Goal: Information Seeking & Learning: Learn about a topic

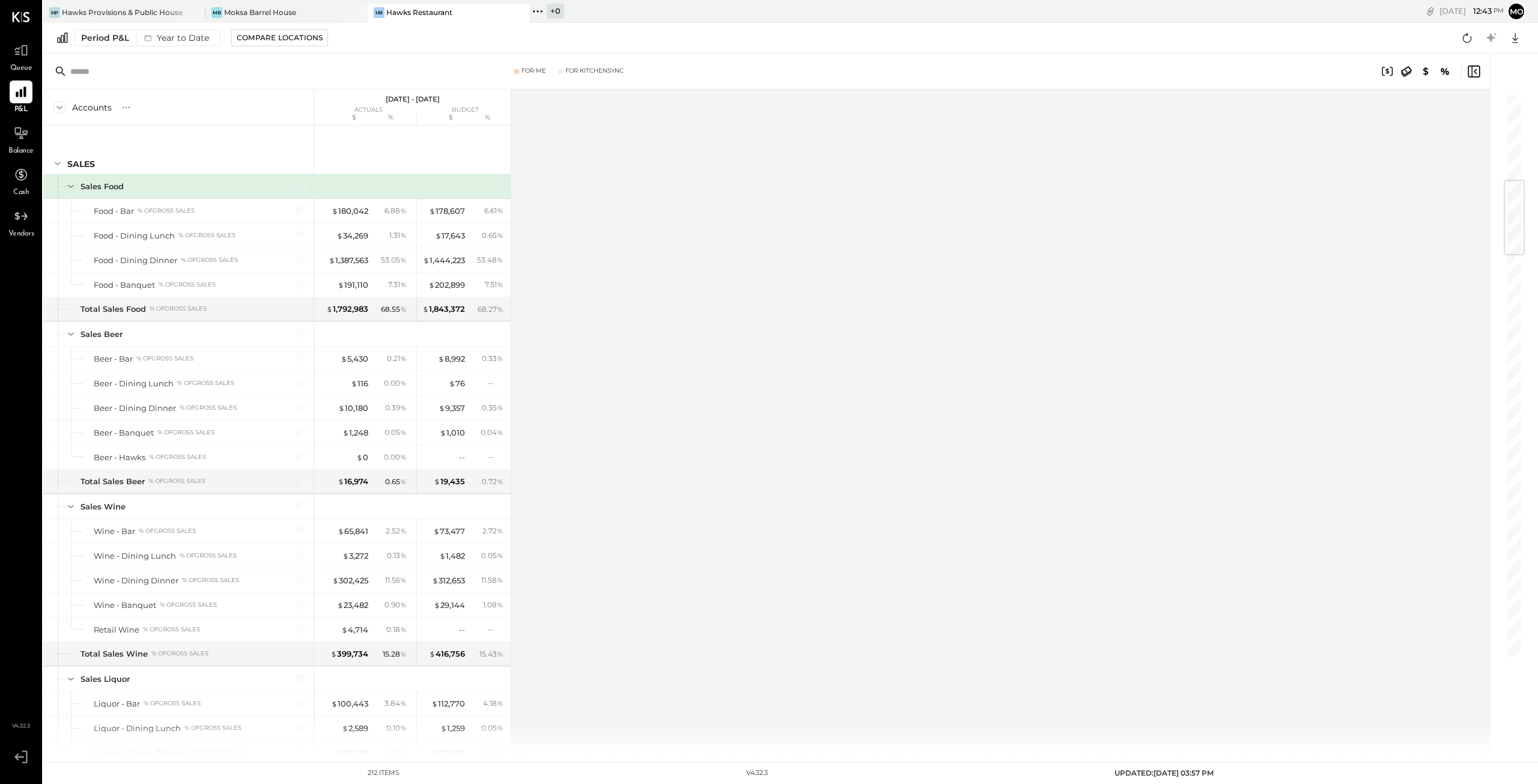
scroll to position [721, 0]
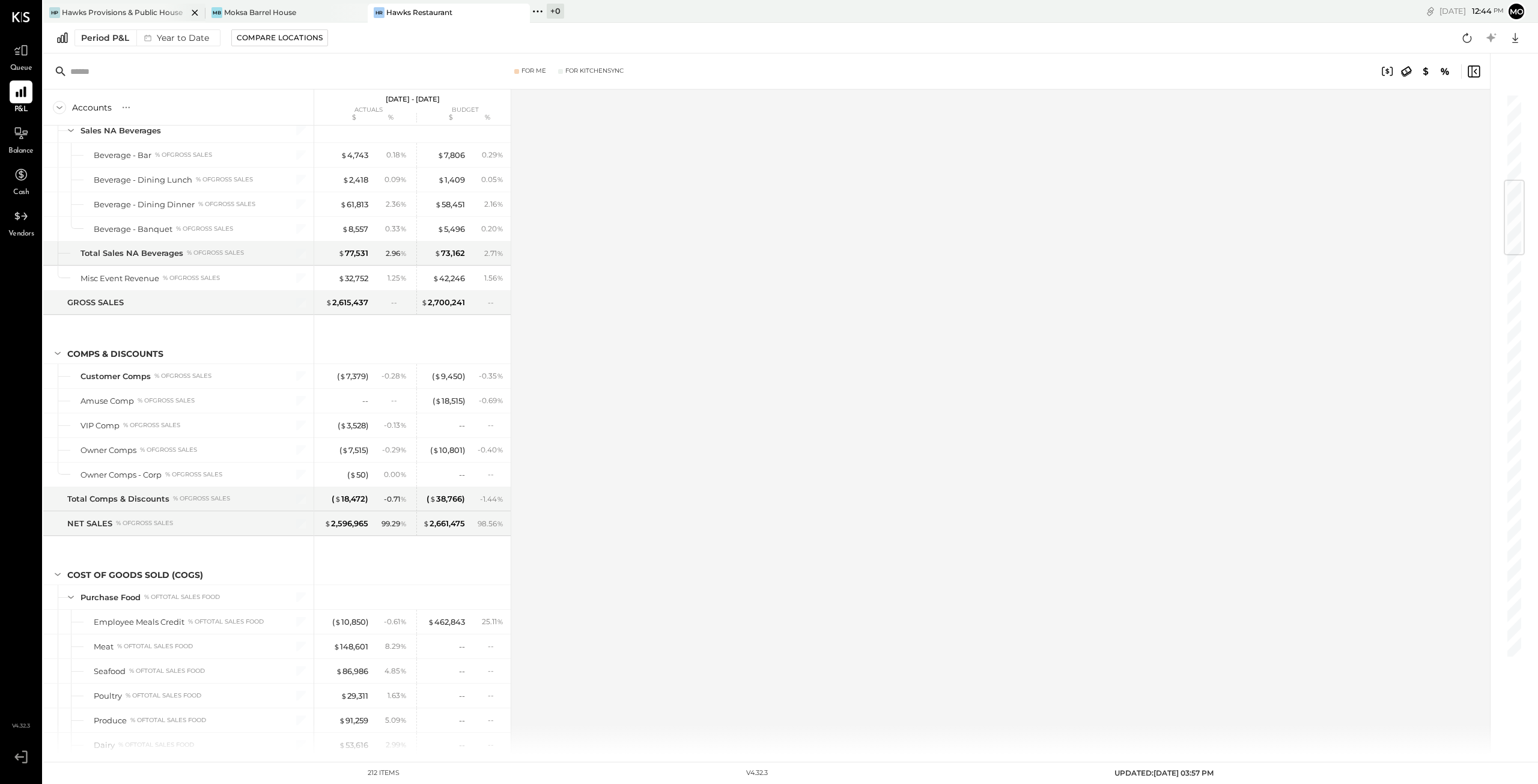
click at [104, 13] on div "Hawks Provisions & Public House" at bounding box center [123, 12] width 121 height 10
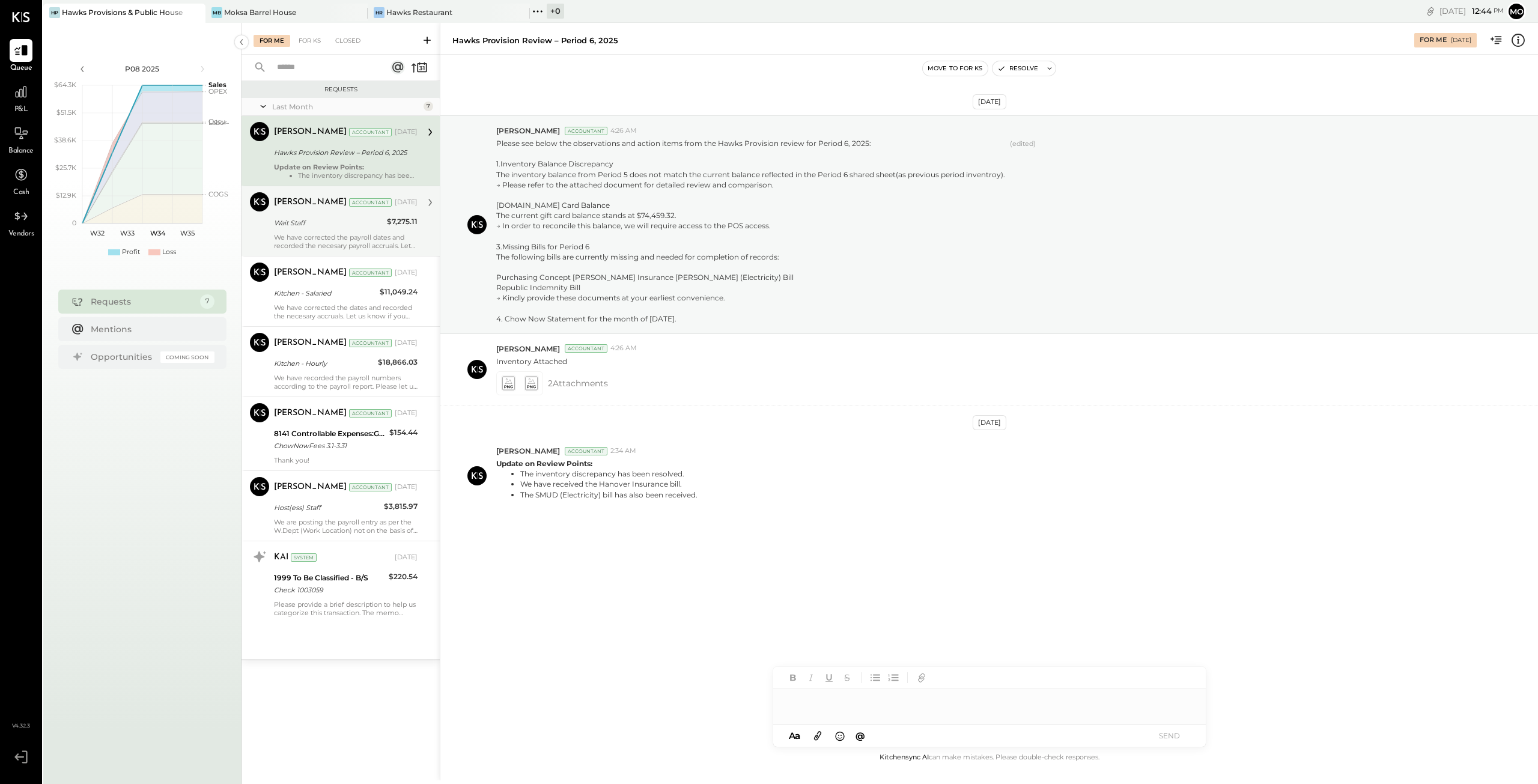
click at [347, 238] on div "We have corrected the payroll dates and recorded the necesary payroll accruals.…" at bounding box center [346, 241] width 143 height 17
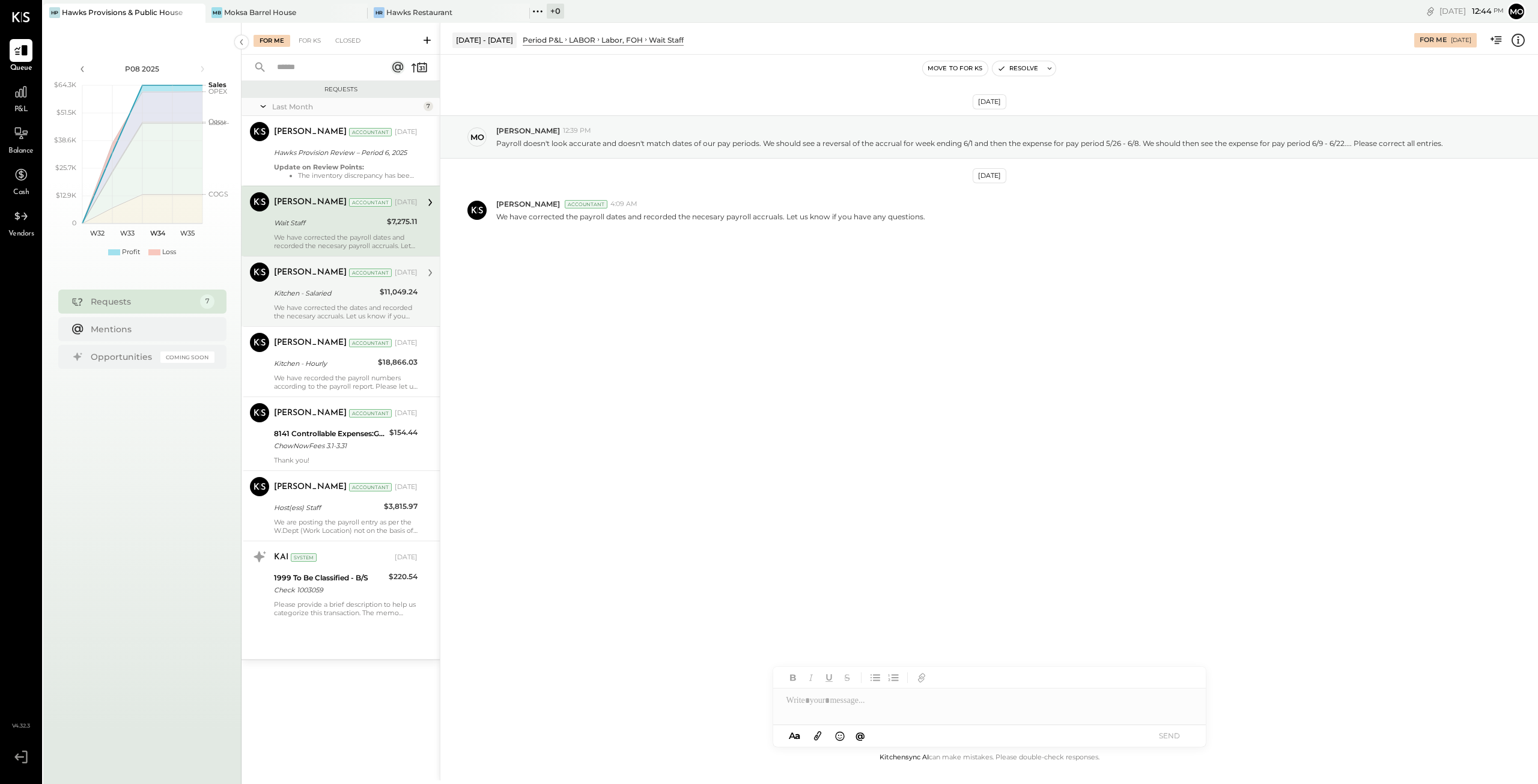
click at [324, 304] on div "We have corrected the dates and recorded the necesary accruals. Let us know if …" at bounding box center [346, 312] width 143 height 17
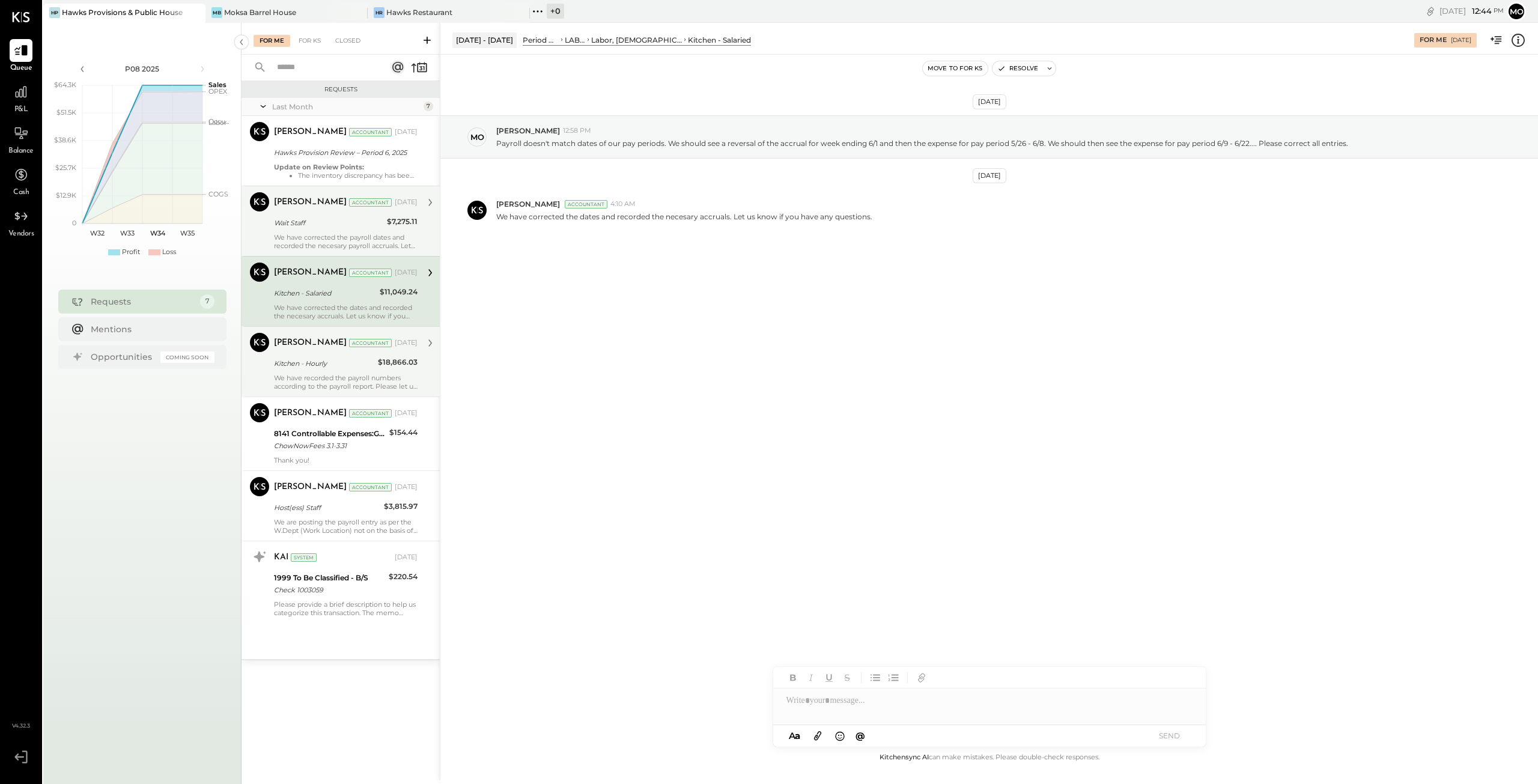
click at [340, 378] on div "We have recorded the payroll numbers according to the payroll report. Please le…" at bounding box center [346, 382] width 143 height 17
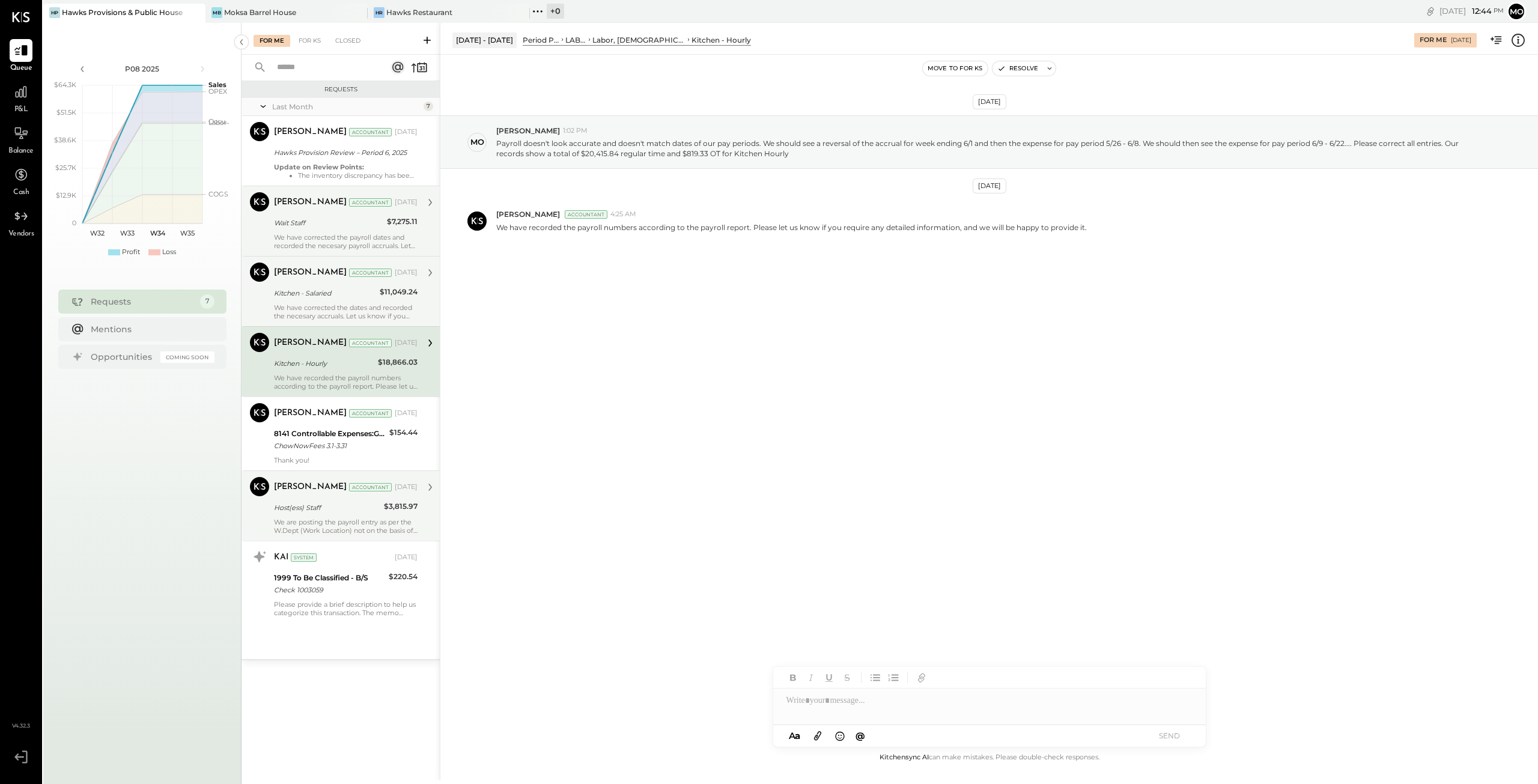
click at [323, 523] on div "We are posting the payroll entry as per the W.Dept (Work Location) not on the b…" at bounding box center [346, 526] width 143 height 17
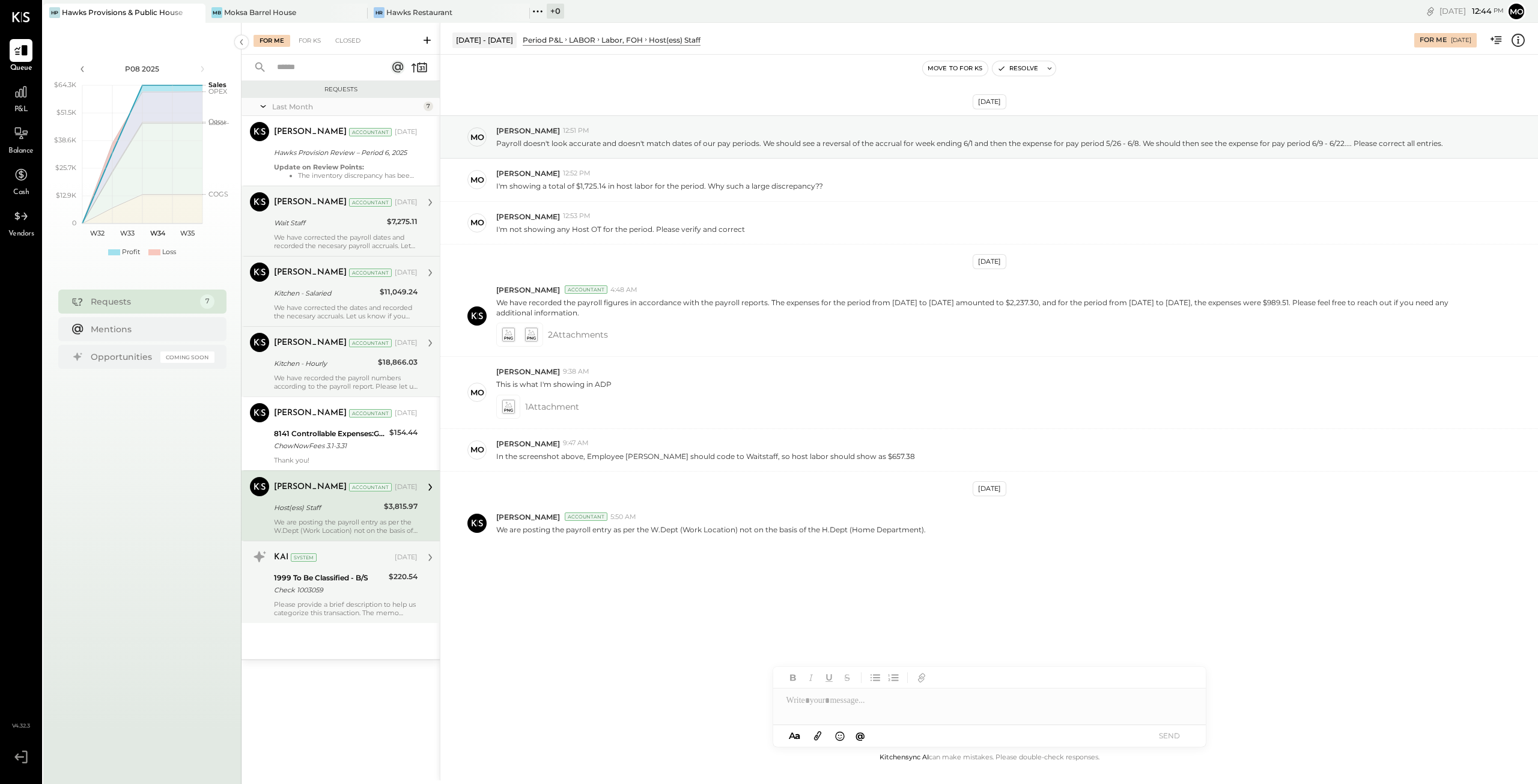
click at [333, 598] on div "KAI System [DATE] 1999 To Be Classified - B/S Check 1003059 $220.54 Please prov…" at bounding box center [346, 582] width 143 height 69
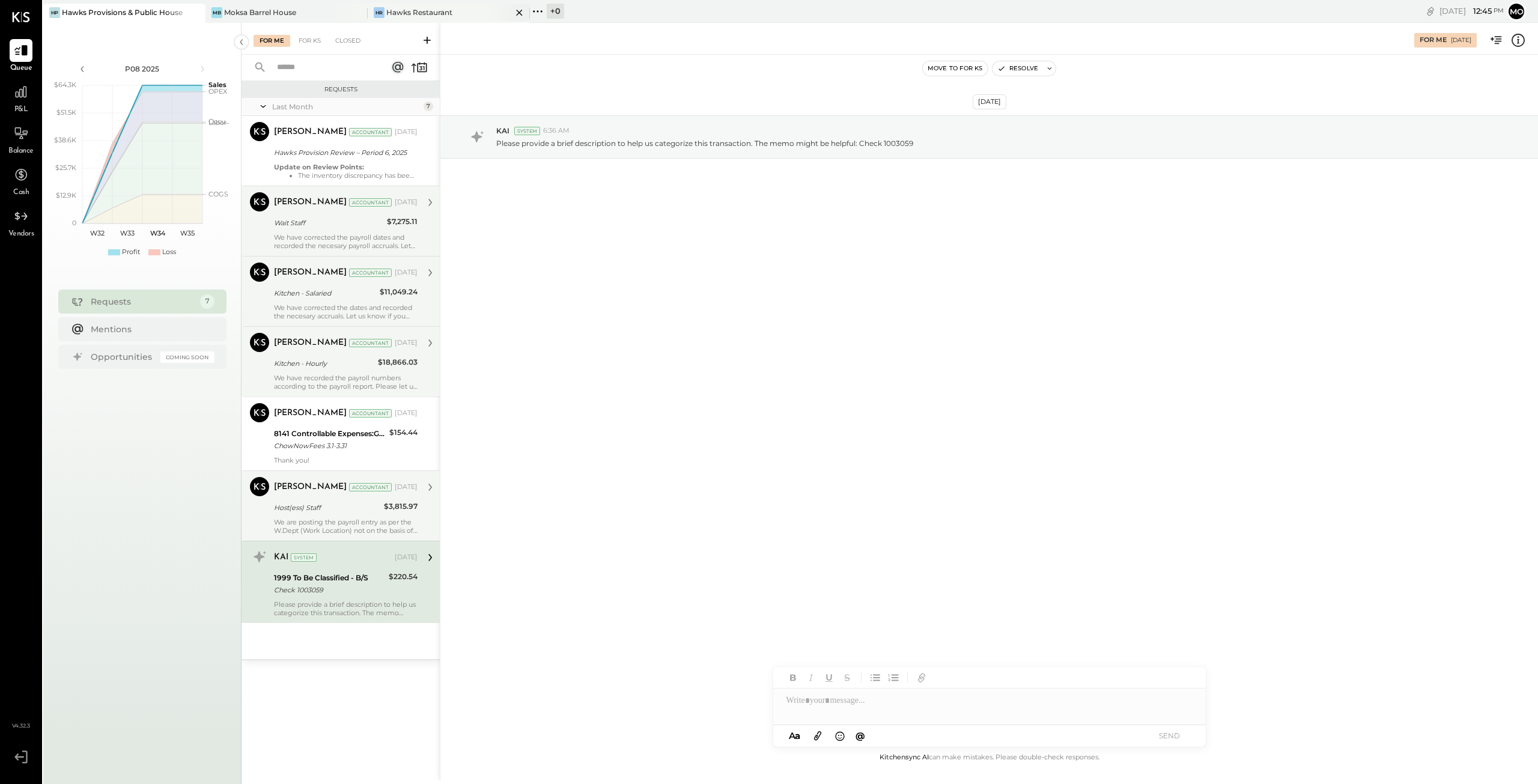
click at [414, 5] on div "[PERSON_NAME] Restaurant" at bounding box center [449, 14] width 163 height 19
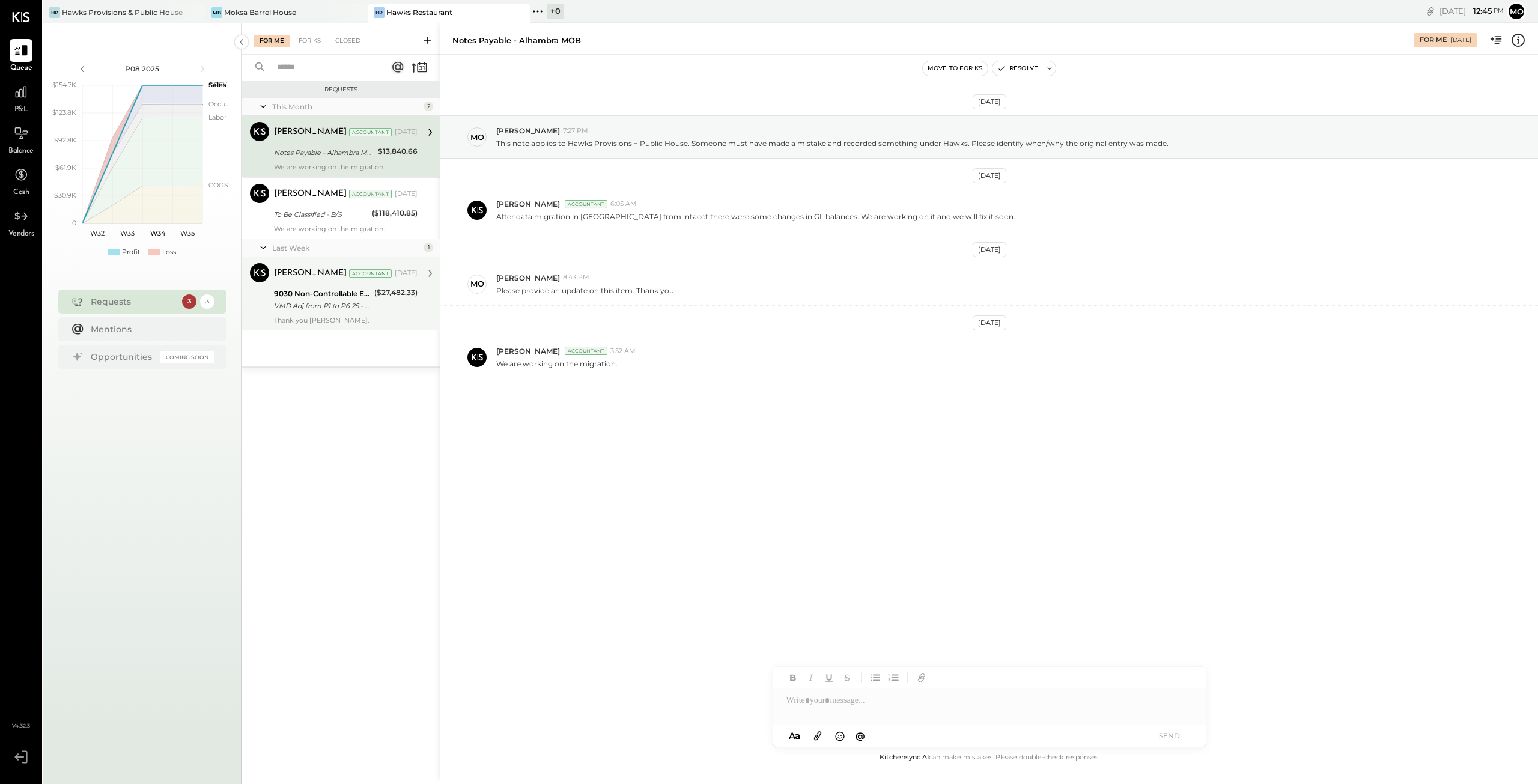
click at [339, 300] on div "VMD Adj from P1 to P6 25 - Excess Deposit adjusted to other income" at bounding box center [322, 305] width 96 height 12
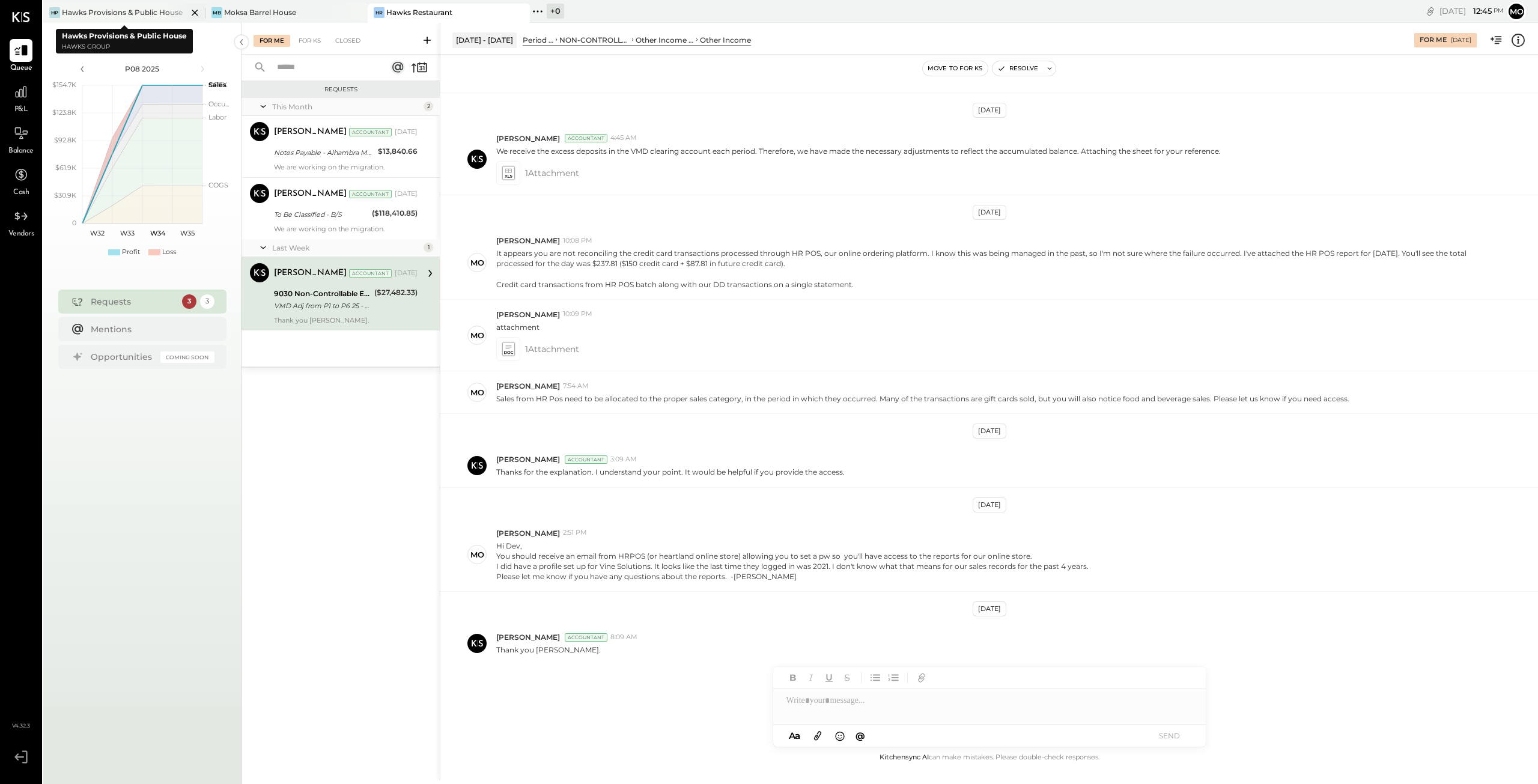
click at [128, 9] on div "Hawks Provisions & Public House" at bounding box center [123, 12] width 121 height 10
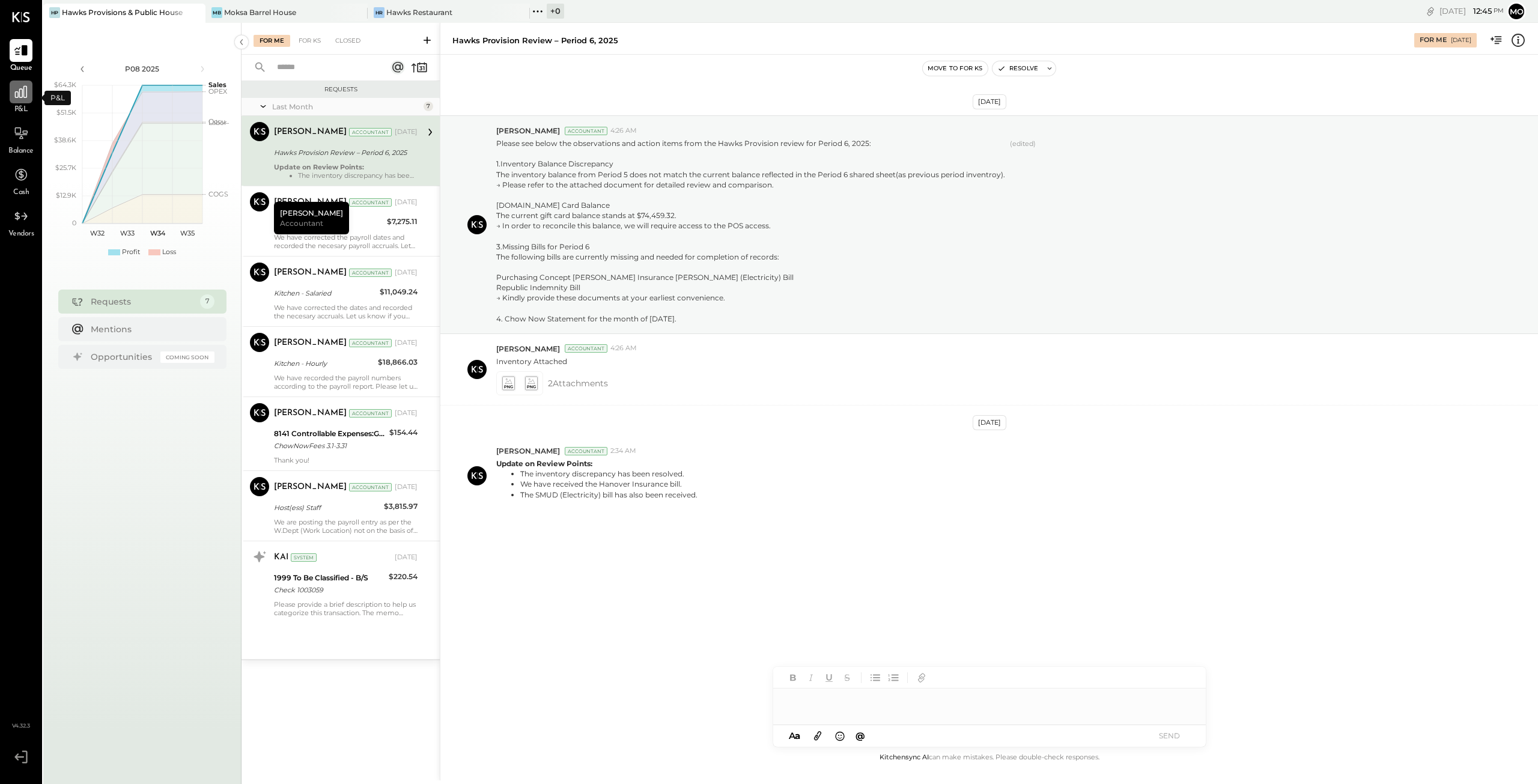
click at [22, 92] on icon at bounding box center [22, 92] width 16 height 16
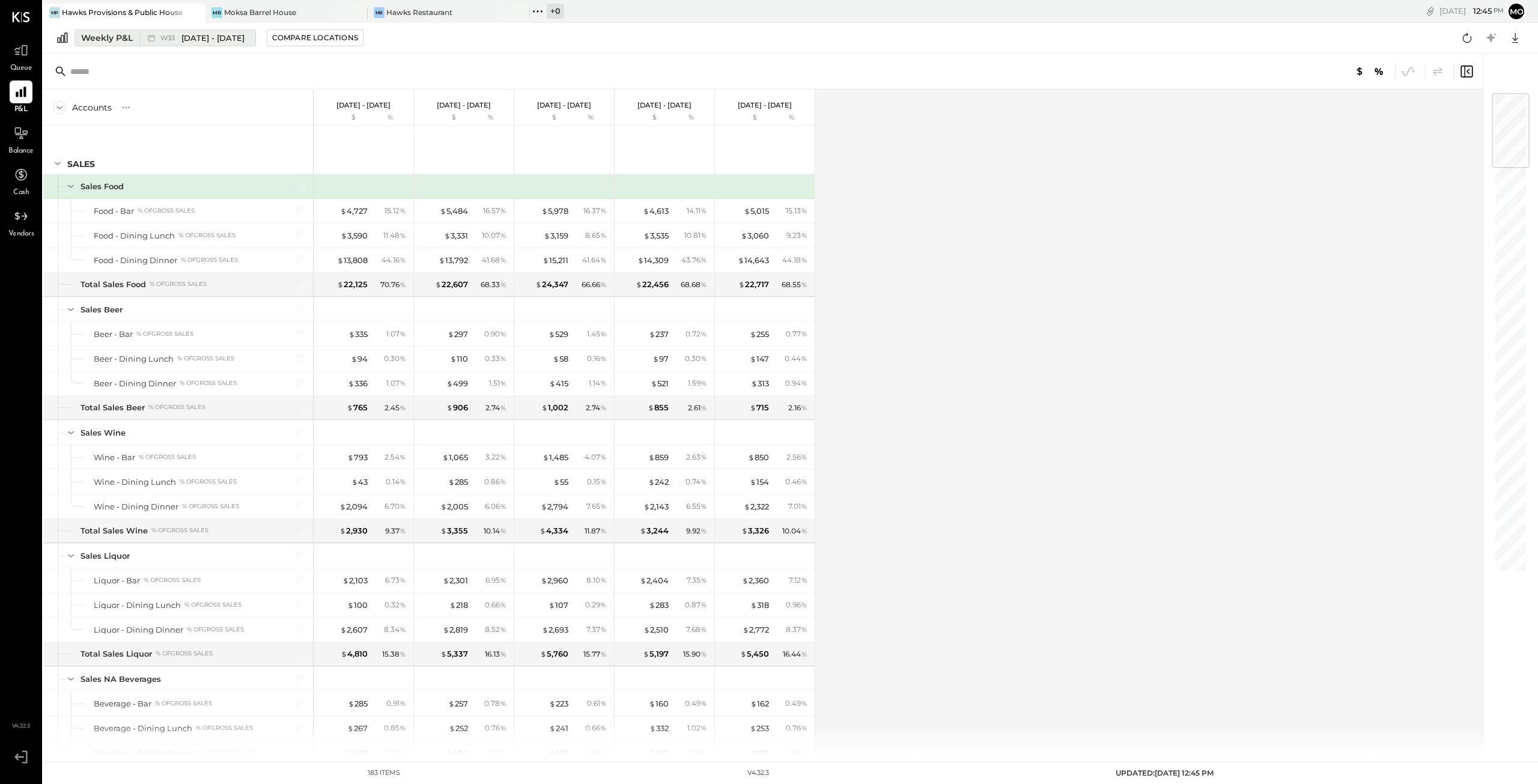
click at [115, 38] on div "Weekly P&L" at bounding box center [107, 37] width 52 height 12
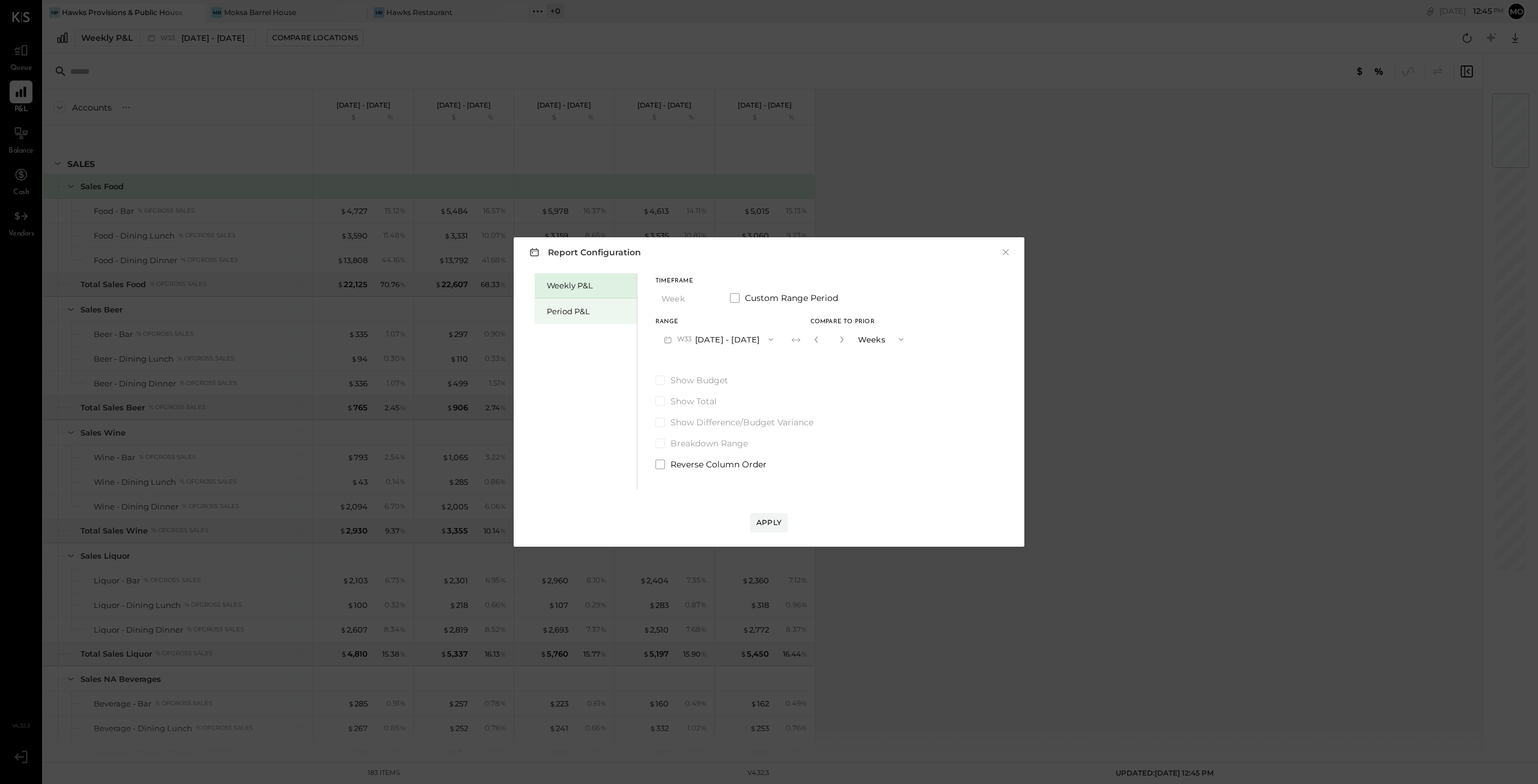
click at [555, 312] on div "Period P&L" at bounding box center [589, 312] width 84 height 11
click at [736, 339] on button "P08 [DATE] - [DATE]" at bounding box center [718, 339] width 125 height 22
click at [730, 363] on span "[DATE] - [DATE]" at bounding box center [712, 366] width 57 height 10
click at [822, 339] on div "Compare" at bounding box center [814, 339] width 39 height 10
click at [844, 339] on icon "button" at bounding box center [840, 339] width 7 height 7
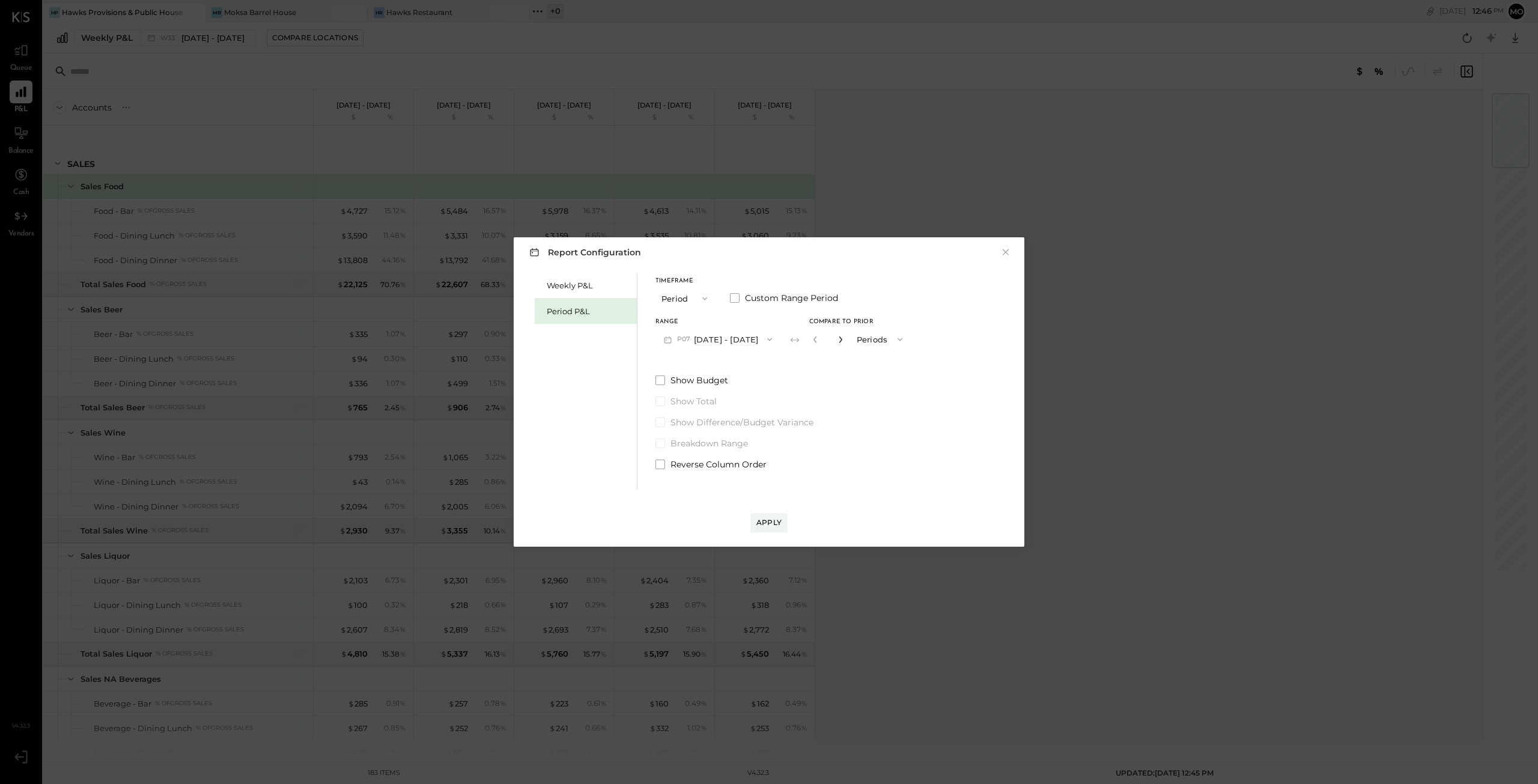
click at [844, 339] on icon "button" at bounding box center [840, 339] width 7 height 7
type input "*"
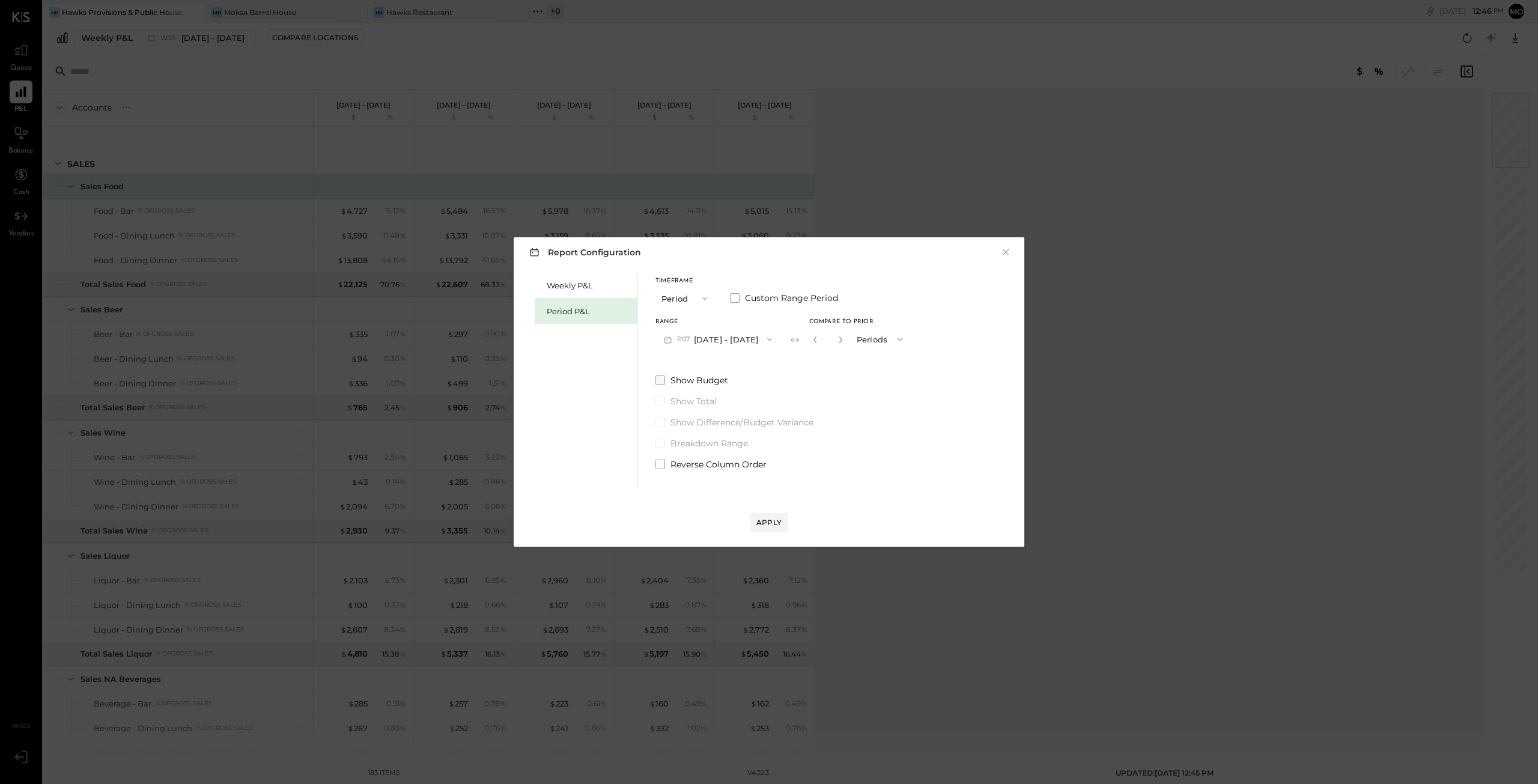
click at [664, 380] on span at bounding box center [661, 380] width 10 height 10
click at [766, 521] on div "Apply" at bounding box center [769, 522] width 26 height 10
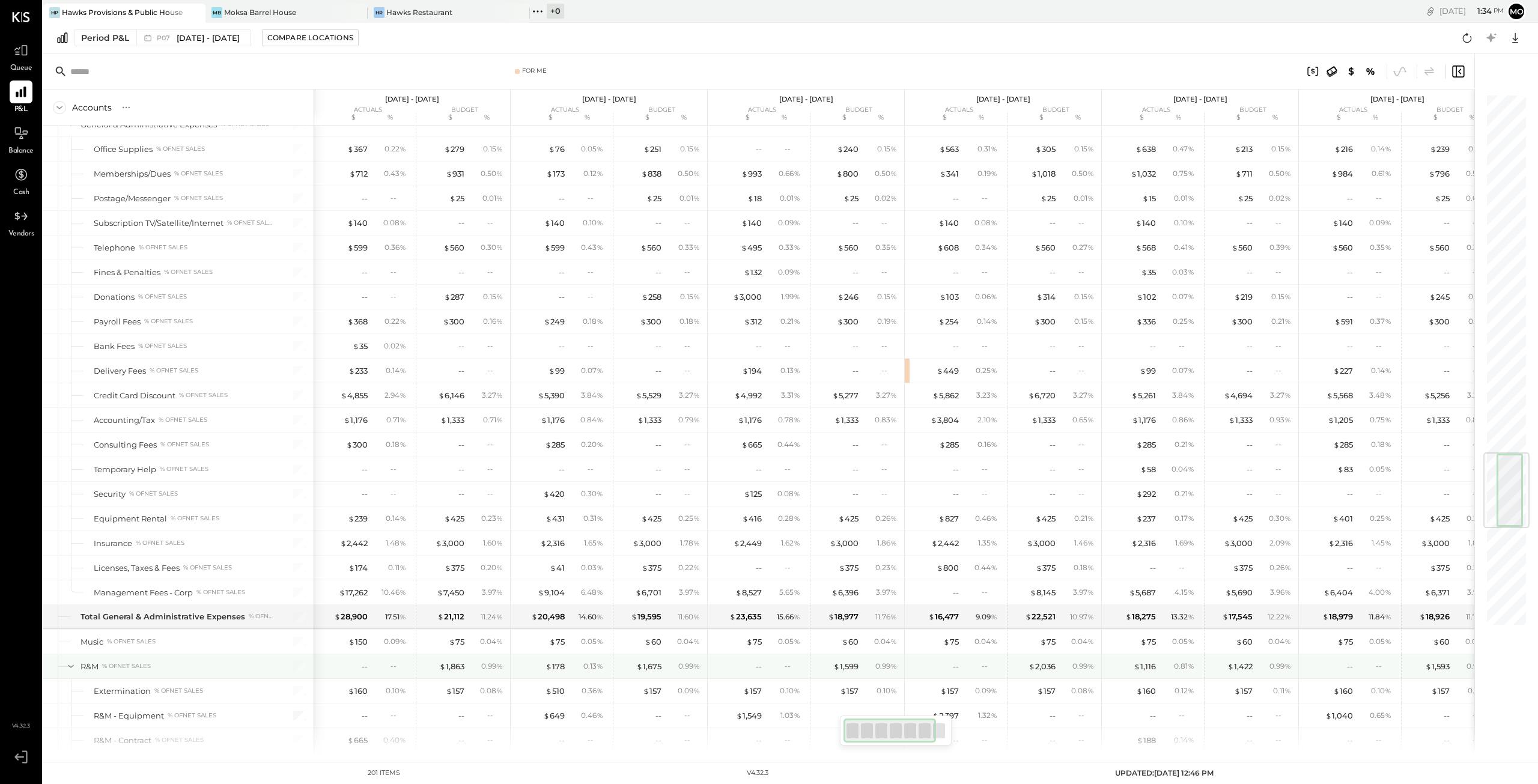
scroll to position [3004, 0]
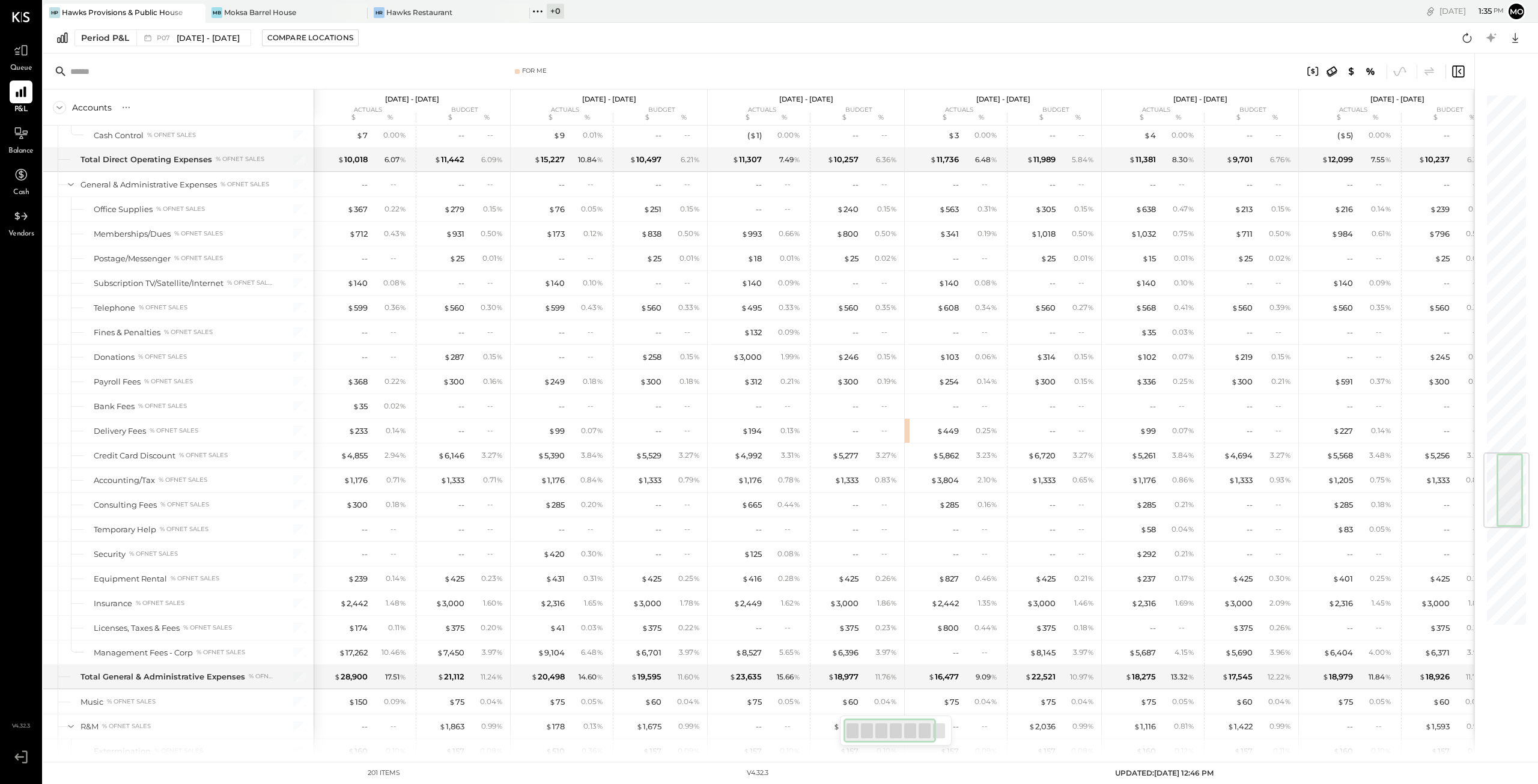
click at [131, 75] on input "text" at bounding box center [165, 71] width 190 height 22
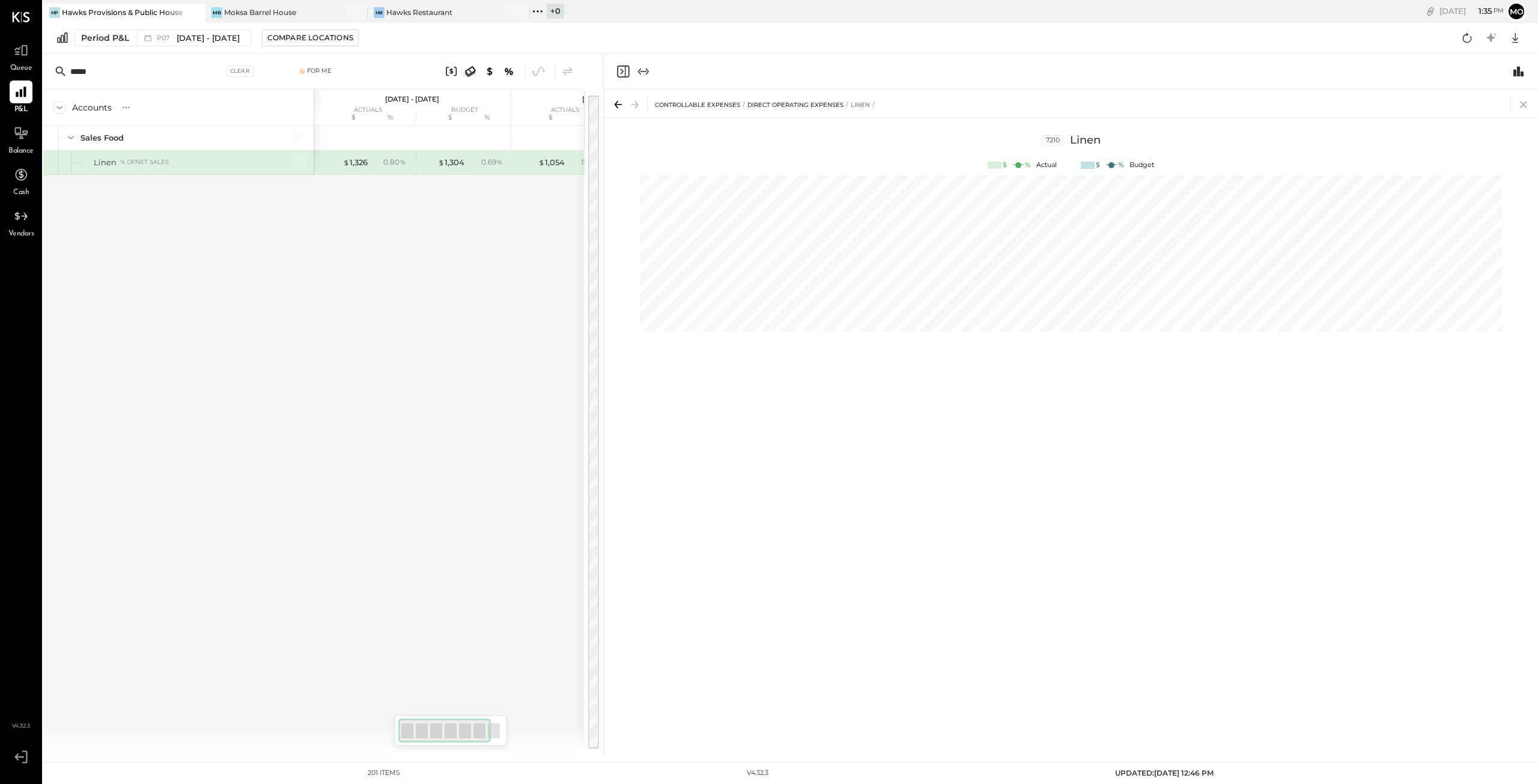
click at [1524, 102] on icon at bounding box center [1524, 104] width 17 height 17
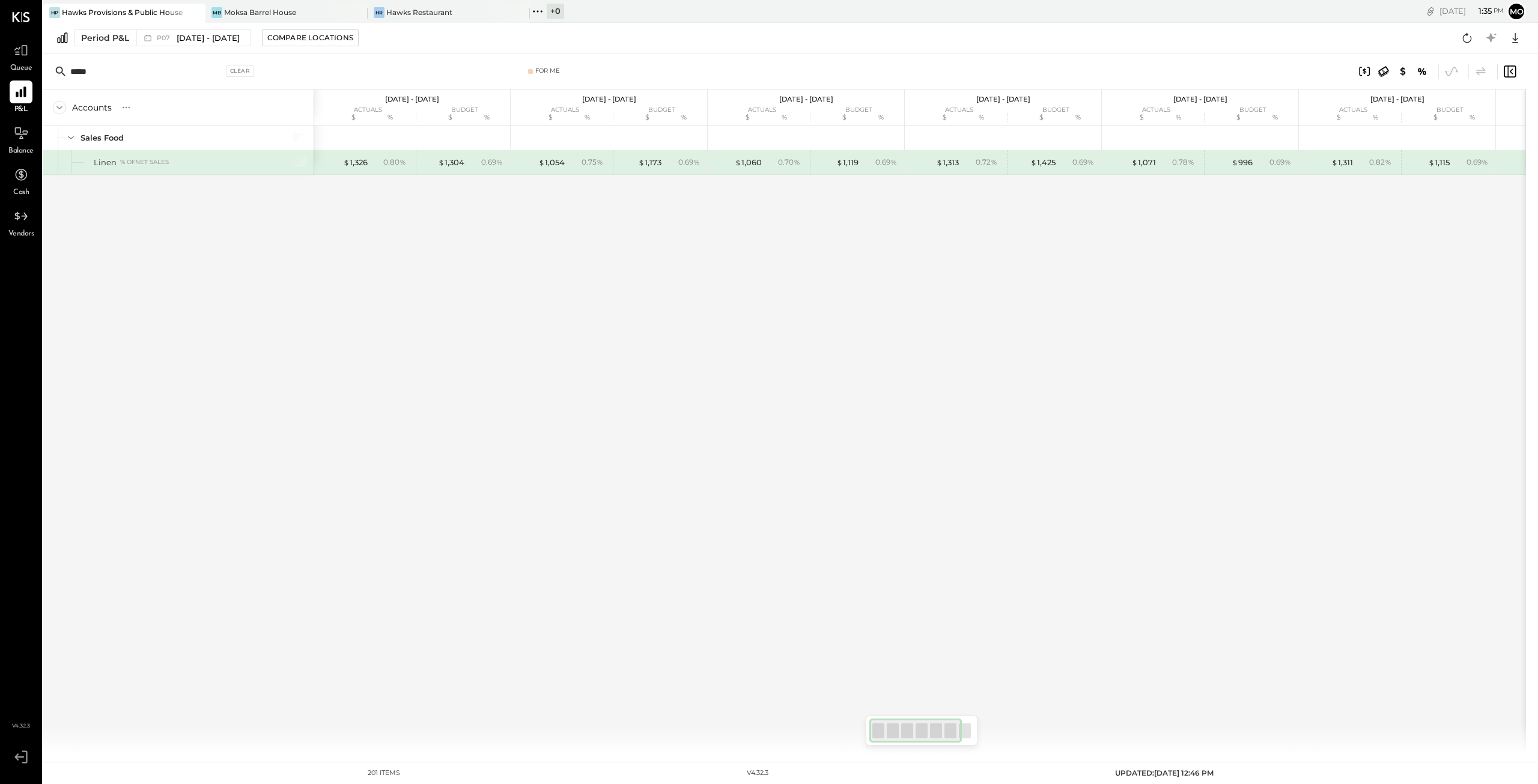
click at [104, 69] on input "*****" at bounding box center [147, 71] width 153 height 22
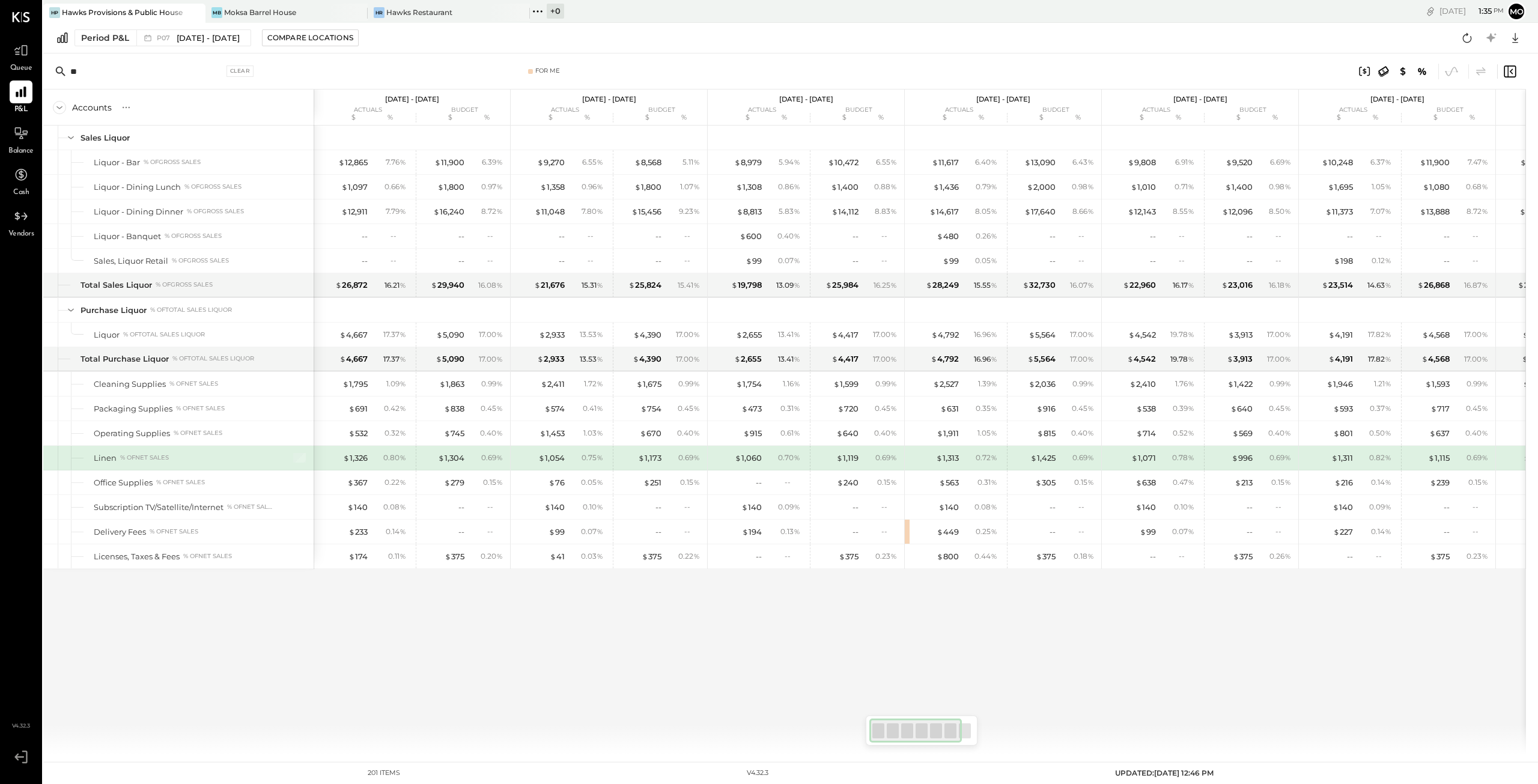
type input "*"
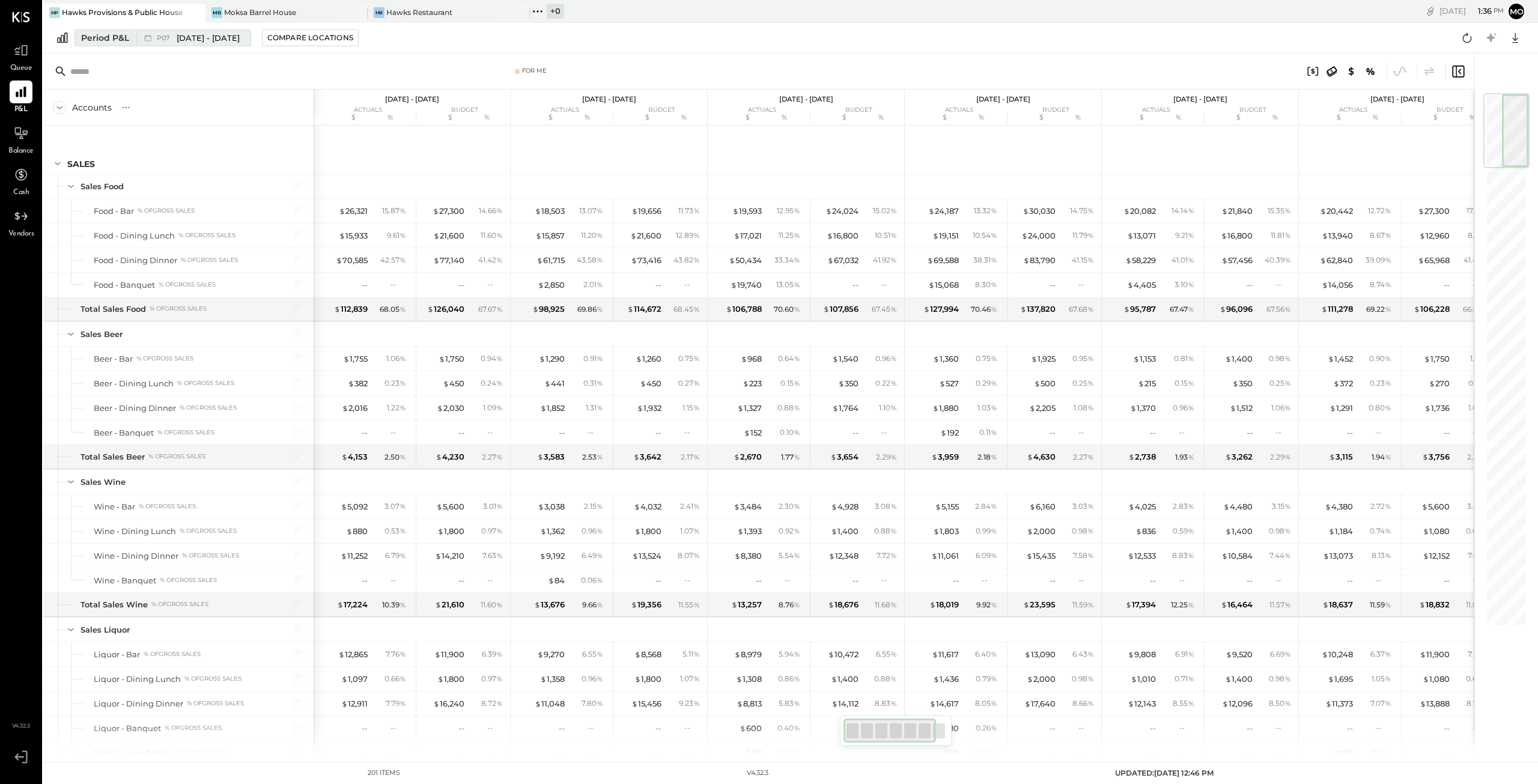
click at [108, 35] on div "Period P&L" at bounding box center [105, 37] width 48 height 12
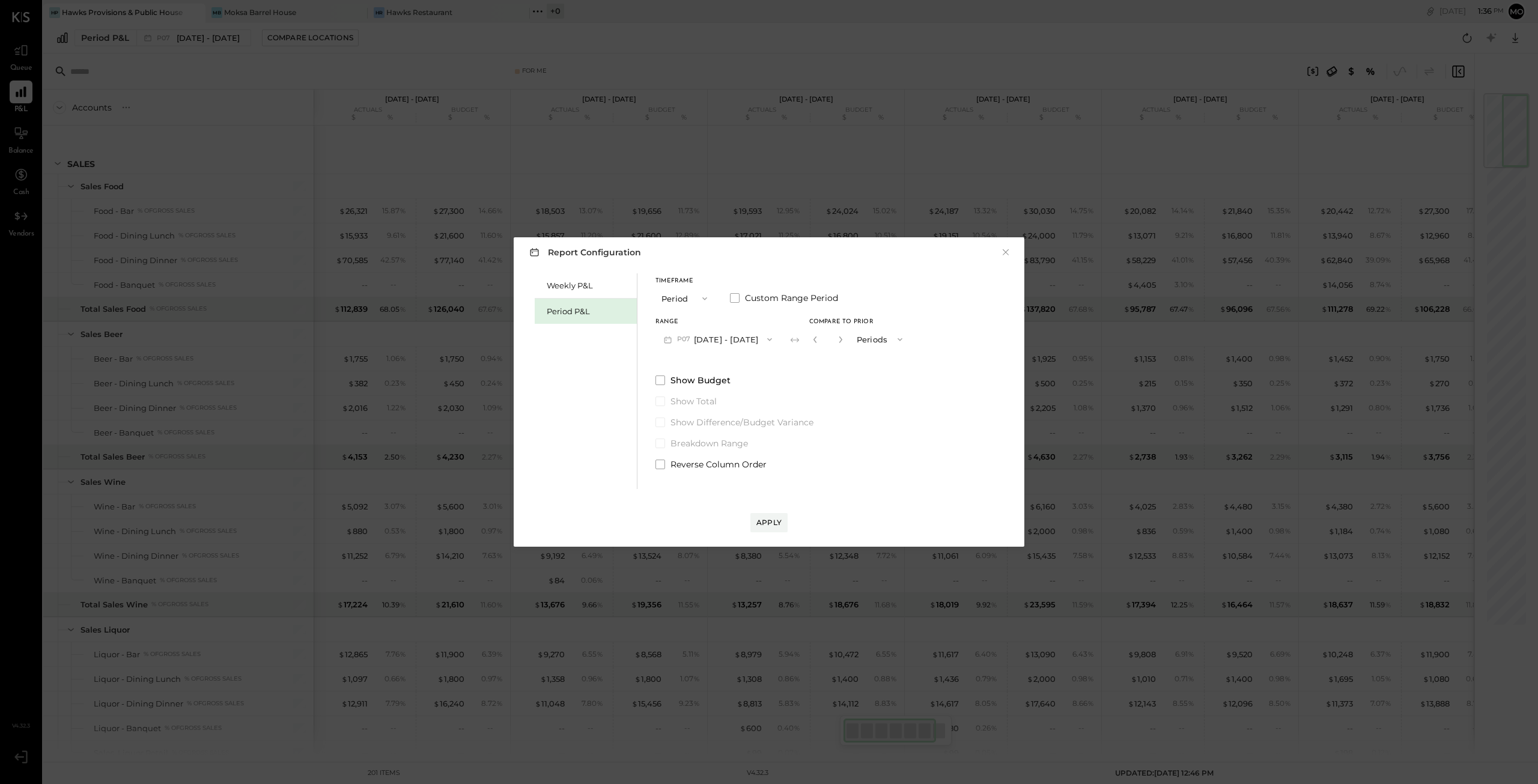
click at [704, 295] on icon "button" at bounding box center [705, 299] width 10 height 10
click at [674, 340] on span "YTD" at bounding box center [671, 341] width 12 height 8
click at [662, 346] on span at bounding box center [661, 349] width 10 height 10
click at [768, 524] on div "Apply" at bounding box center [769, 522] width 26 height 10
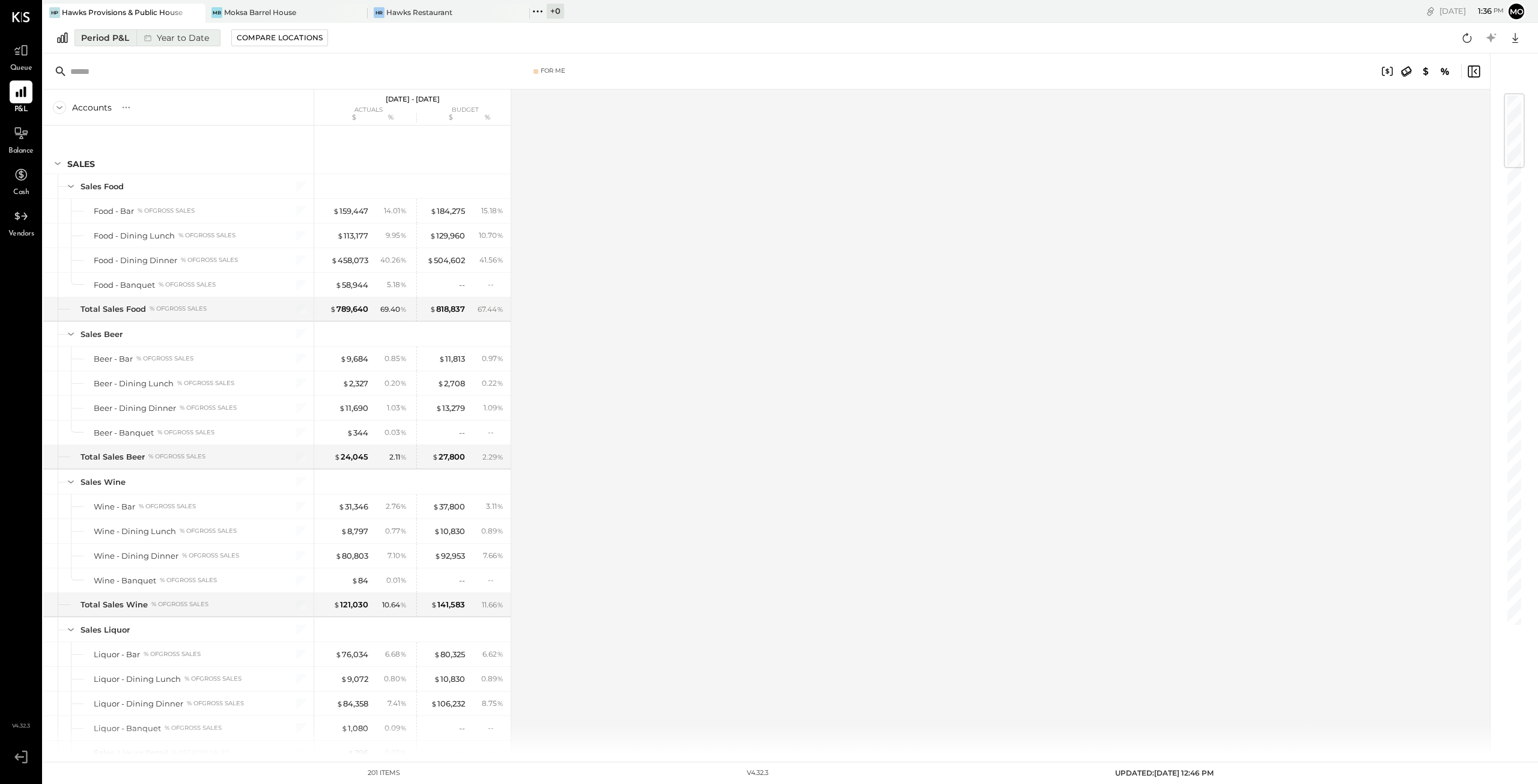
click at [108, 37] on div "Period P&L" at bounding box center [105, 37] width 48 height 12
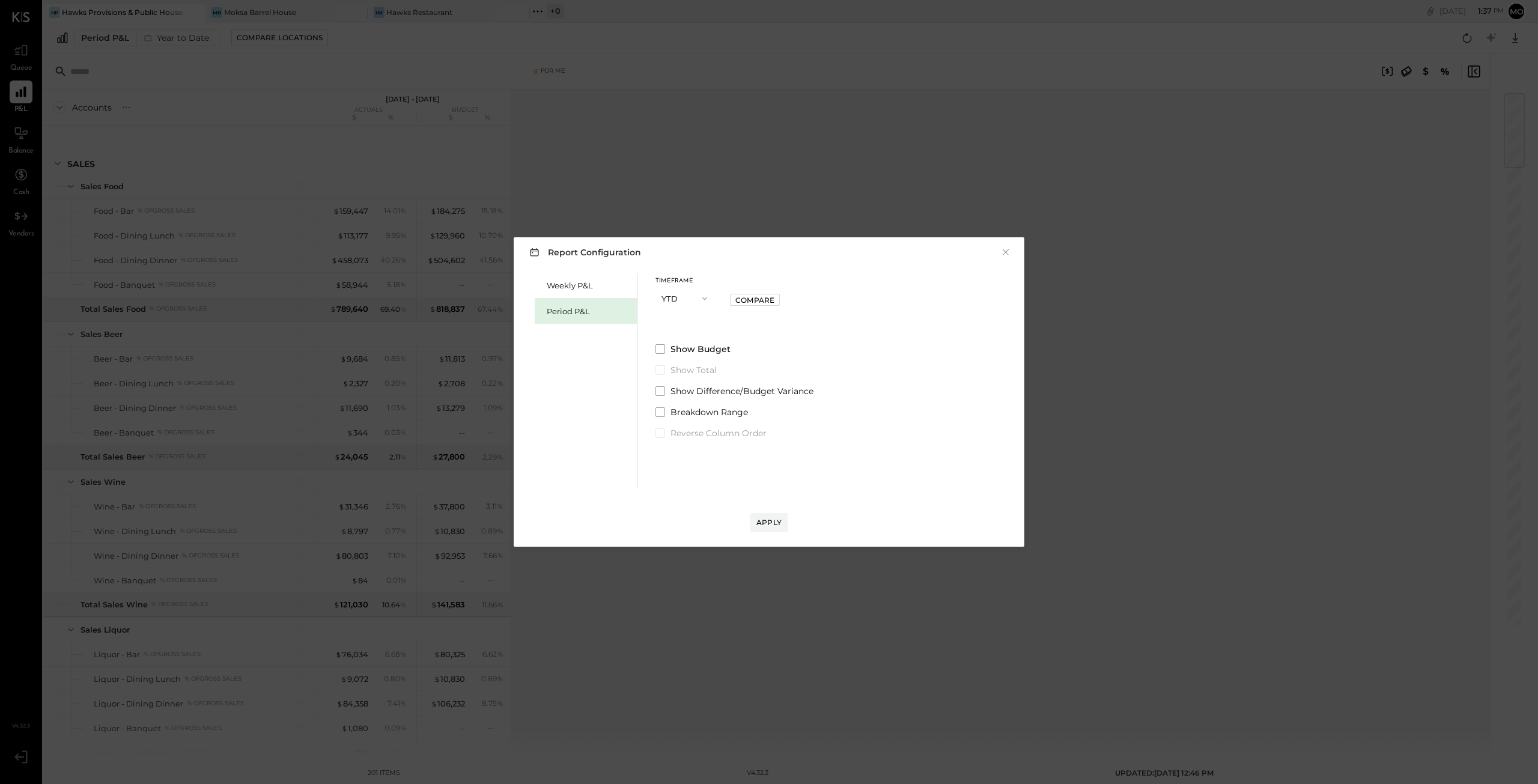
click at [703, 297] on icon "button" at bounding box center [705, 299] width 10 height 10
click at [697, 363] on div "Year" at bounding box center [685, 363] width 59 height 22
click at [767, 341] on button "2025 [DATE] - [DATE]" at bounding box center [712, 339] width 112 height 22
click at [736, 298] on span at bounding box center [735, 298] width 10 height 10
click at [795, 339] on button "[DATE]" at bounding box center [774, 339] width 60 height 22
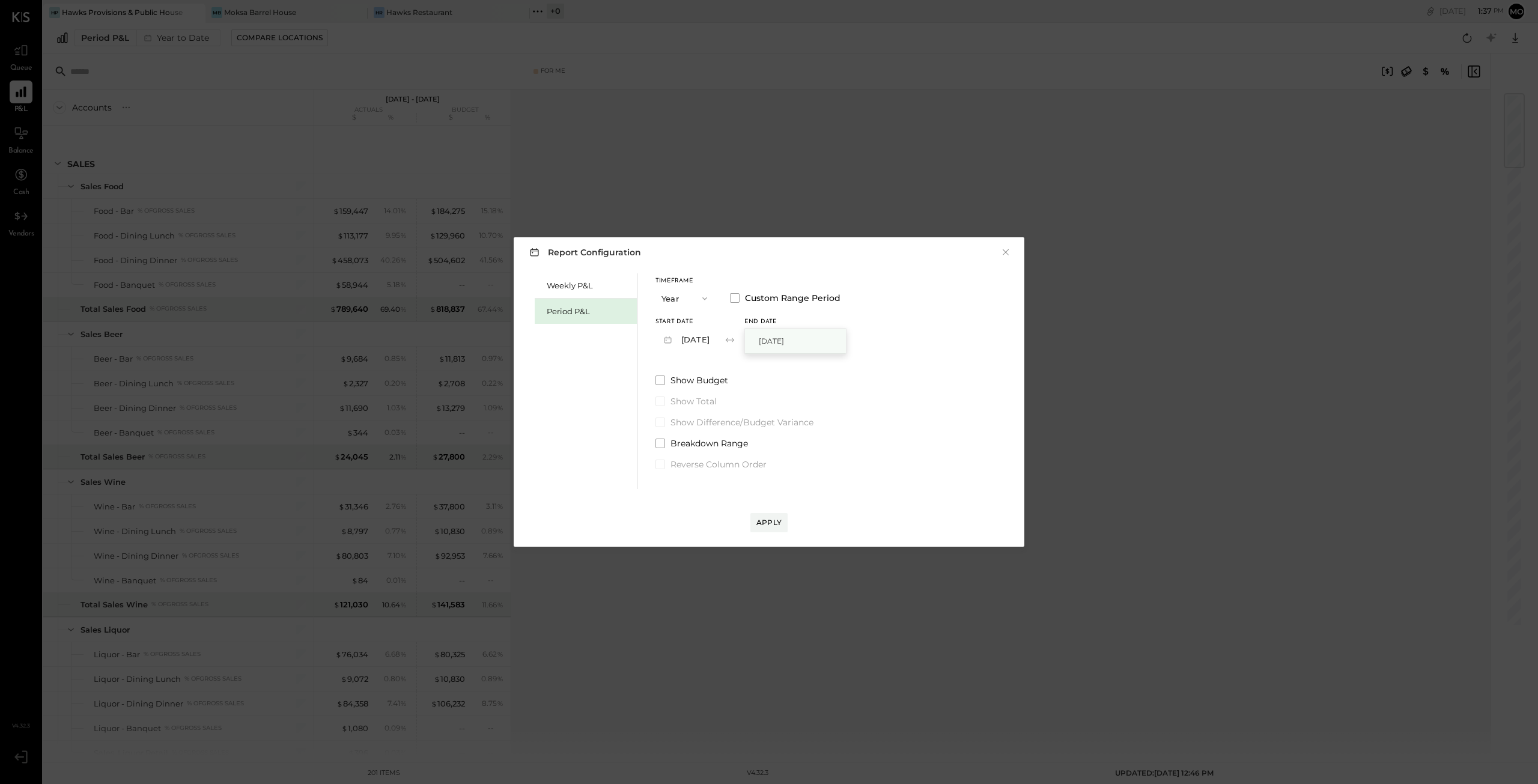
click at [773, 339] on span "[DATE]" at bounding box center [771, 341] width 26 height 10
click at [705, 296] on icon "button" at bounding box center [705, 299] width 10 height 10
click at [693, 297] on div "Period" at bounding box center [685, 298] width 59 height 22
click at [765, 339] on icon "button" at bounding box center [770, 339] width 10 height 10
click at [697, 516] on span "[DATE] - [DATE]" at bounding box center [711, 517] width 57 height 10
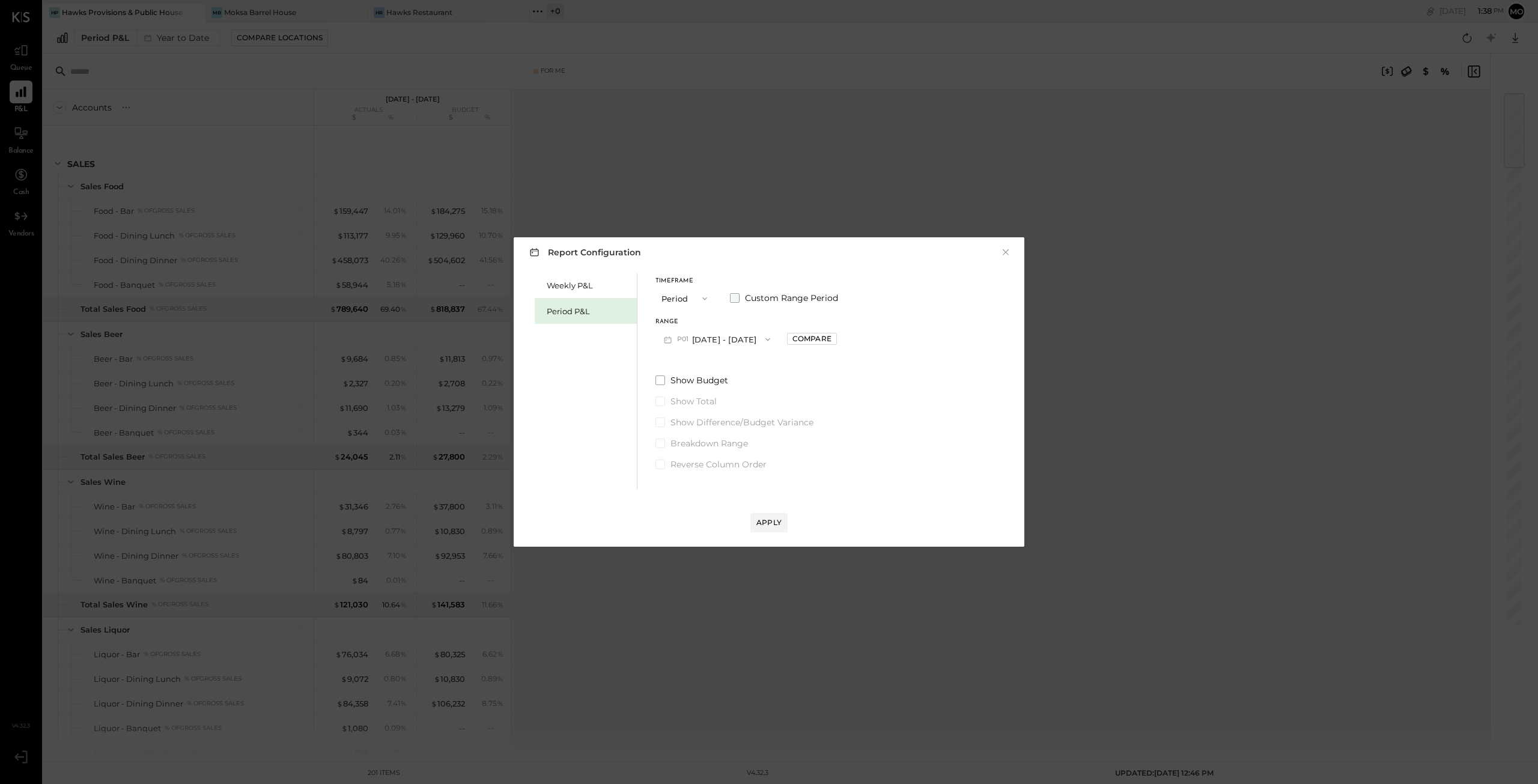
click at [733, 296] on span at bounding box center [735, 298] width 10 height 10
click at [810, 337] on button "[DATE]" at bounding box center [792, 339] width 72 height 22
click at [795, 390] on span "[DATE]" at bounding box center [783, 391] width 26 height 10
click at [776, 523] on div "Apply" at bounding box center [769, 522] width 26 height 10
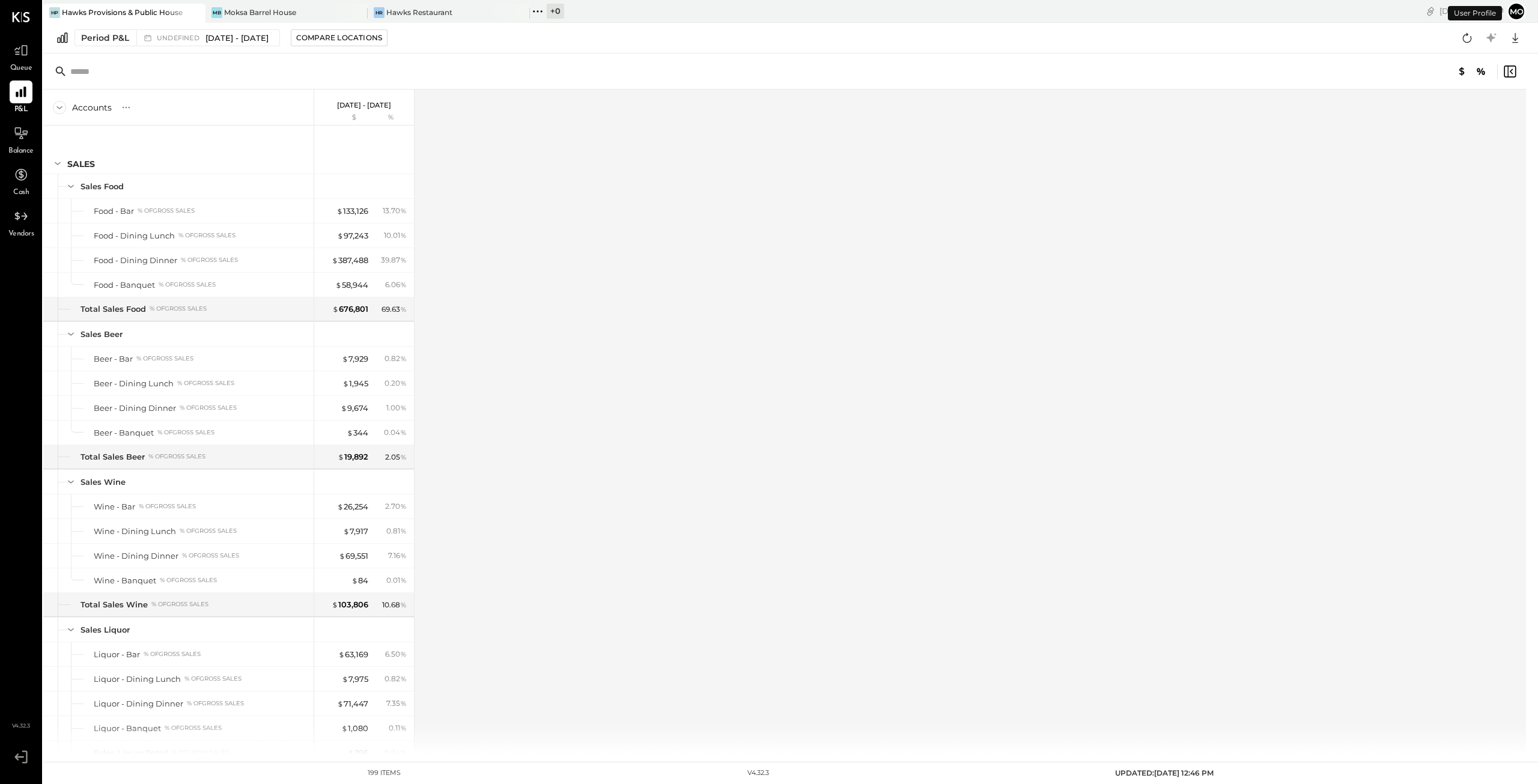
scroll to position [2518, 0]
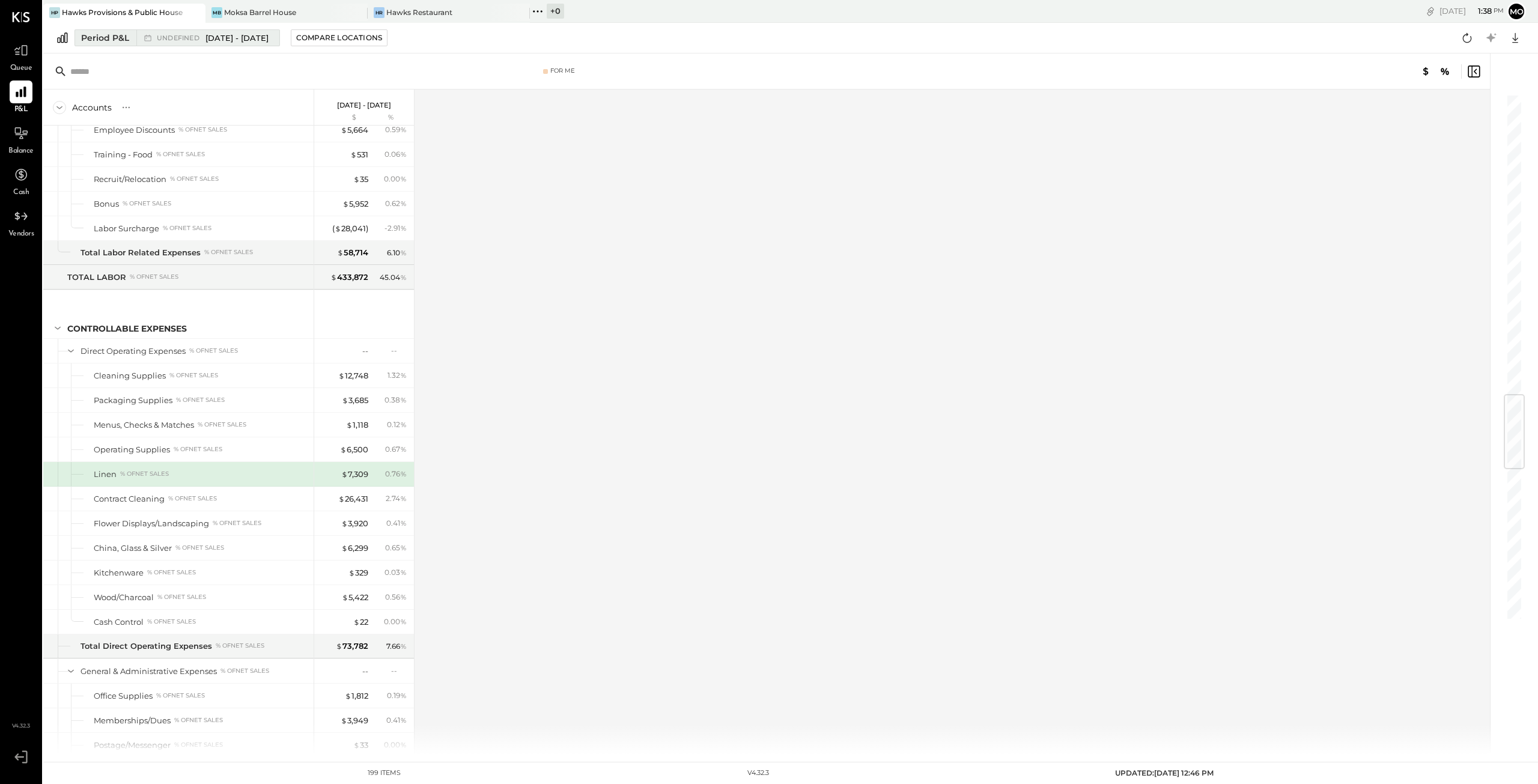
click at [93, 35] on div "Period P&L" at bounding box center [105, 37] width 48 height 12
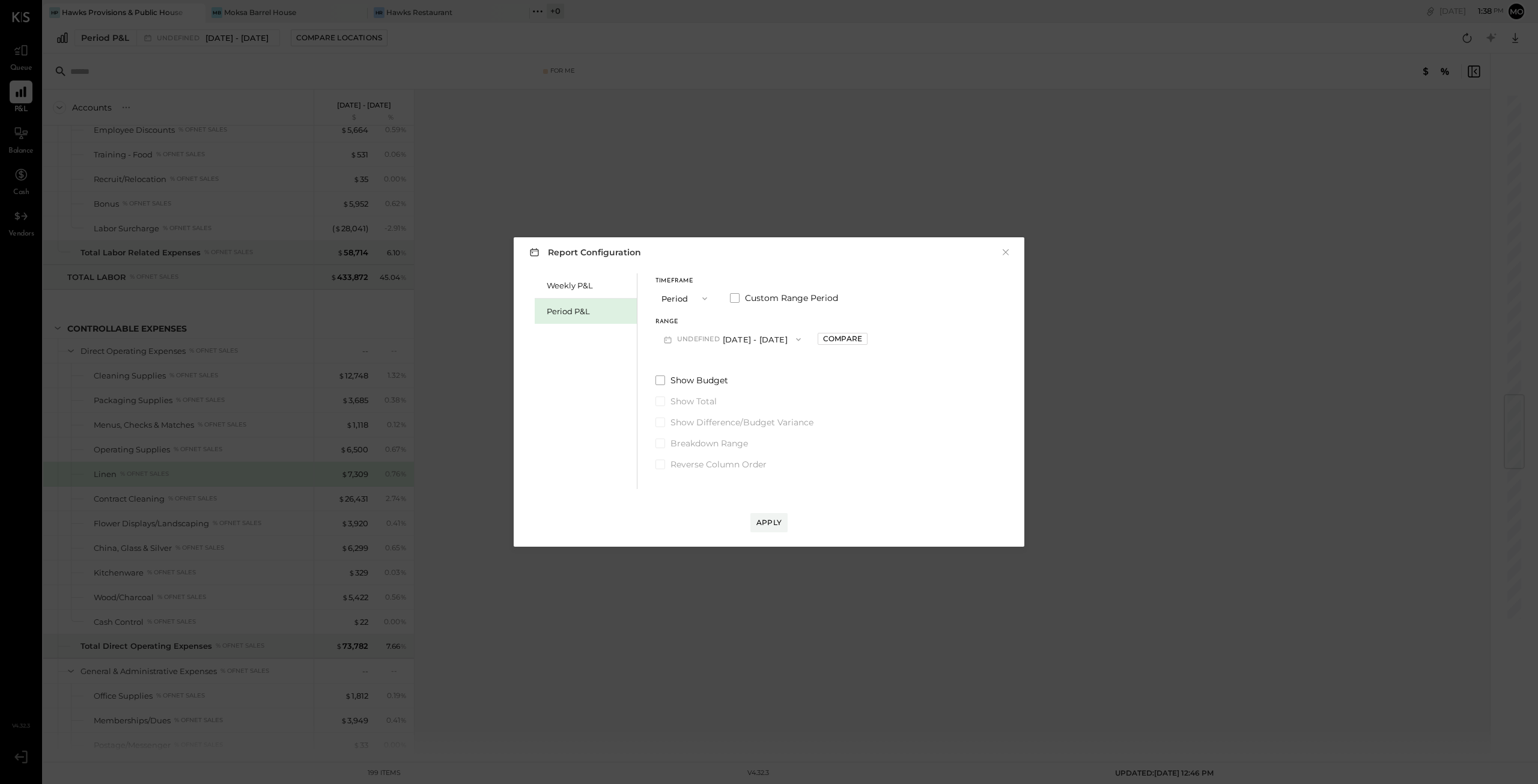
click at [653, 375] on div "Weekly P&L Period P&L Timeframe Period Custom Range Period Range undefined [DAT…" at bounding box center [769, 379] width 487 height 218
click at [657, 379] on span at bounding box center [661, 380] width 10 height 10
click at [766, 524] on div "Apply" at bounding box center [769, 522] width 26 height 10
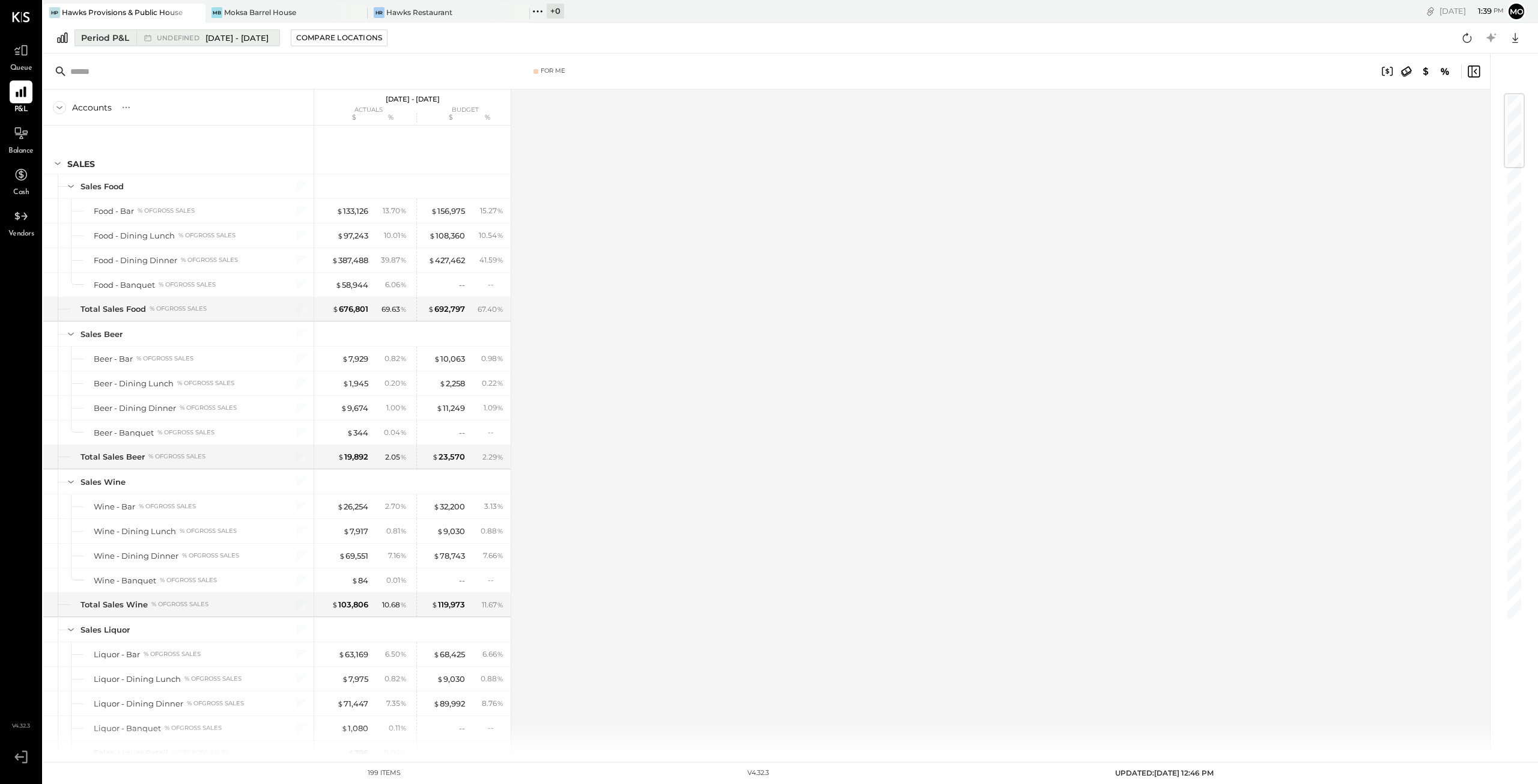
click at [112, 39] on div "Period P&L" at bounding box center [105, 37] width 48 height 12
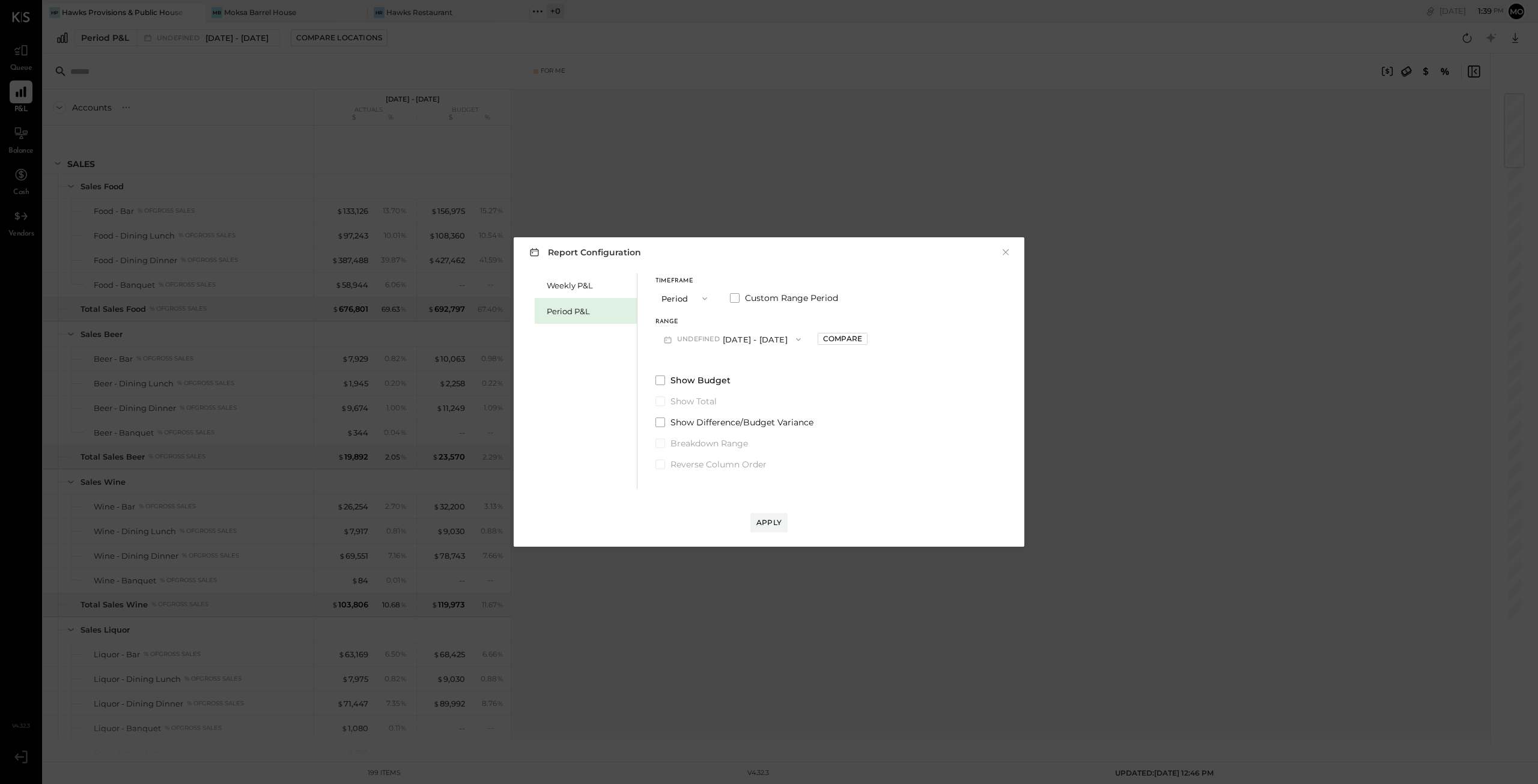
click at [658, 444] on span at bounding box center [661, 443] width 10 height 10
click at [662, 444] on span at bounding box center [661, 443] width 10 height 10
click at [657, 380] on span at bounding box center [661, 380] width 10 height 10
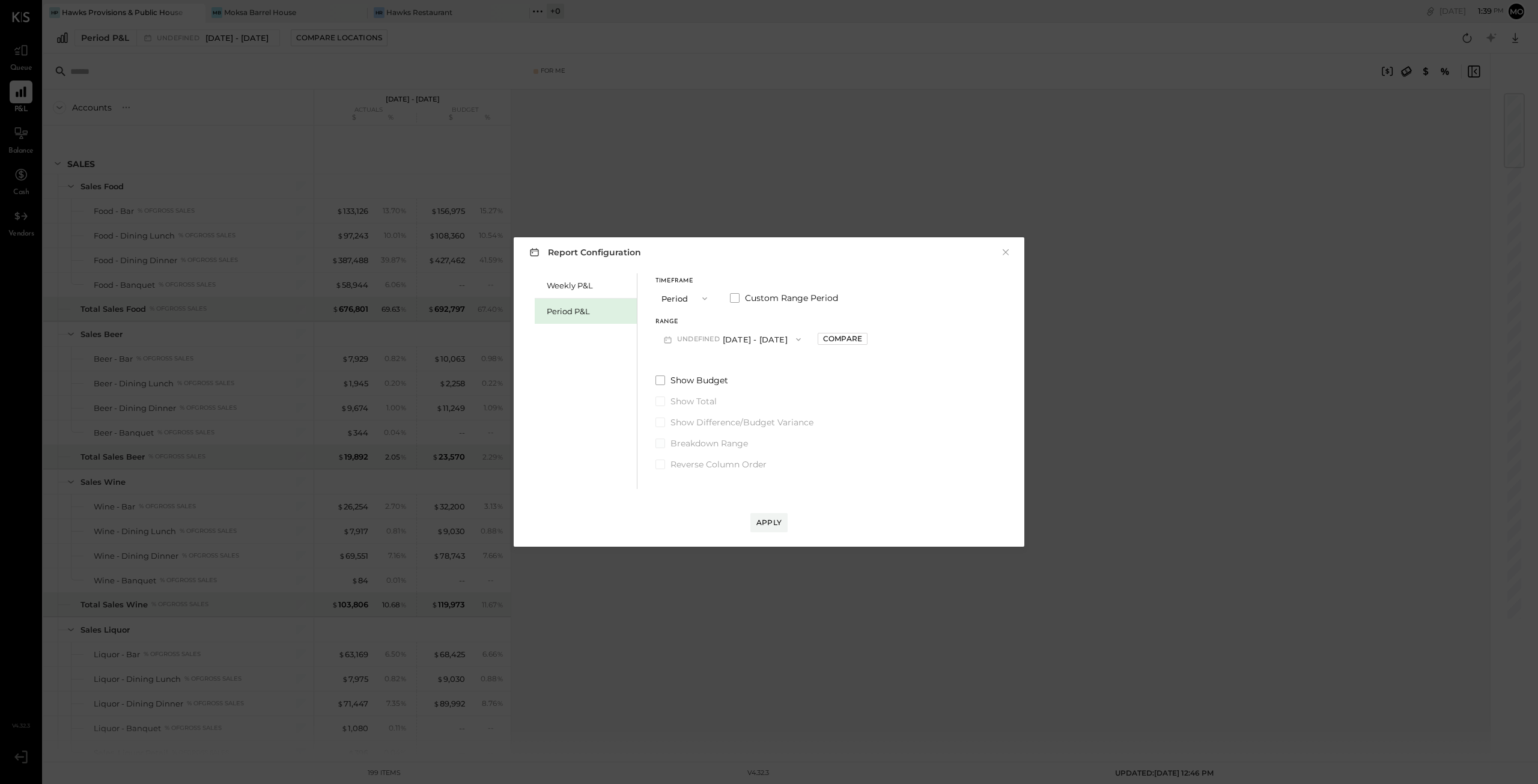
click at [662, 445] on span at bounding box center [661, 443] width 10 height 10
click at [659, 381] on span at bounding box center [661, 380] width 10 height 10
click at [767, 520] on div "Apply" at bounding box center [769, 522] width 26 height 10
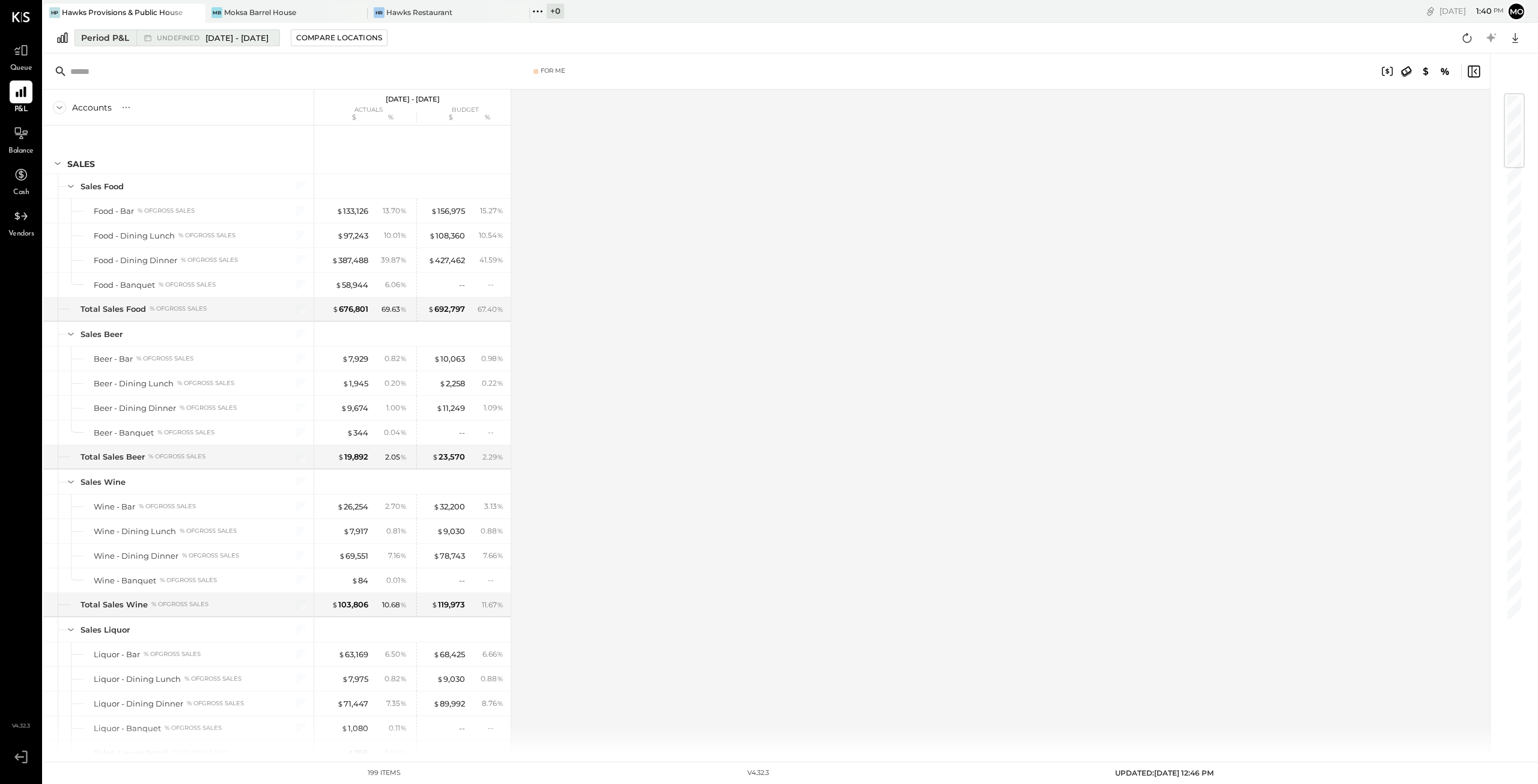
click at [104, 35] on div "Period P&L" at bounding box center [105, 37] width 48 height 12
